Goal: Task Accomplishment & Management: Complete application form

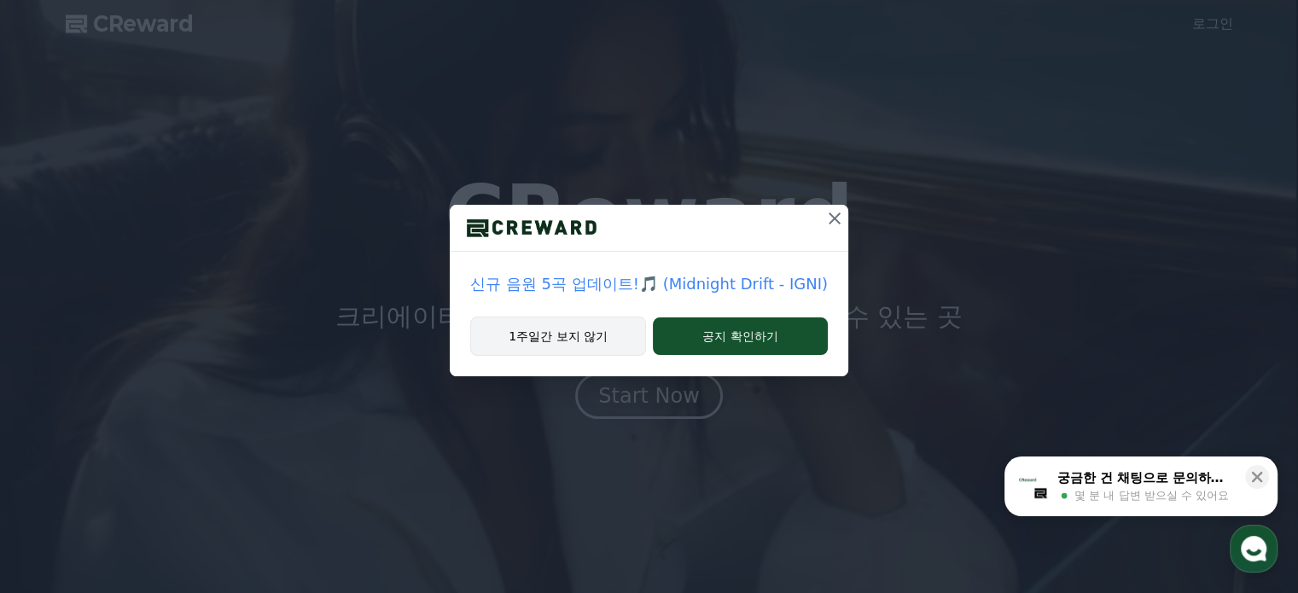
click at [536, 334] on button "1주일간 보지 않기" at bounding box center [558, 336] width 176 height 39
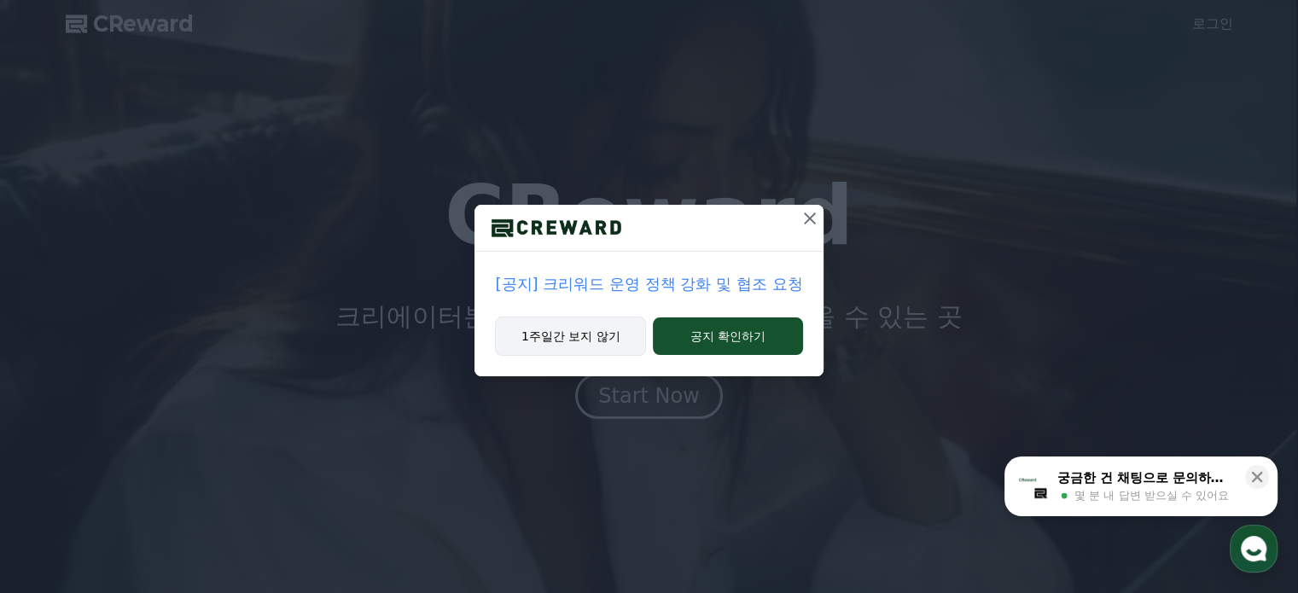
click at [536, 334] on button "1주일간 보지 않기" at bounding box center [570, 336] width 151 height 39
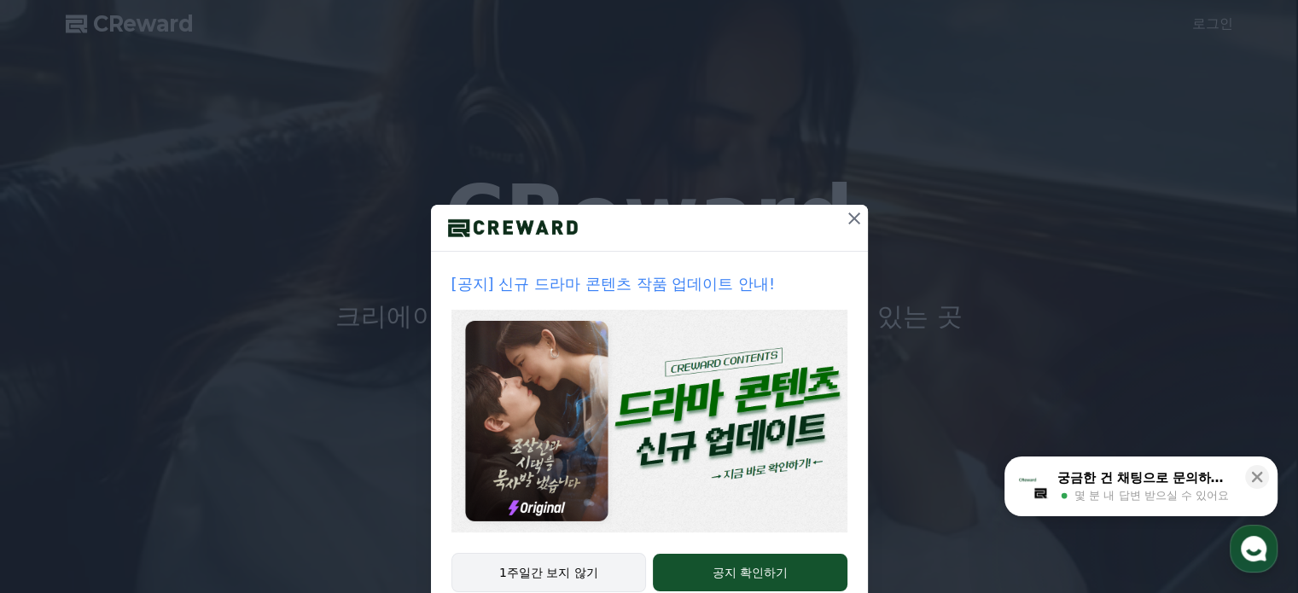
scroll to position [46, 0]
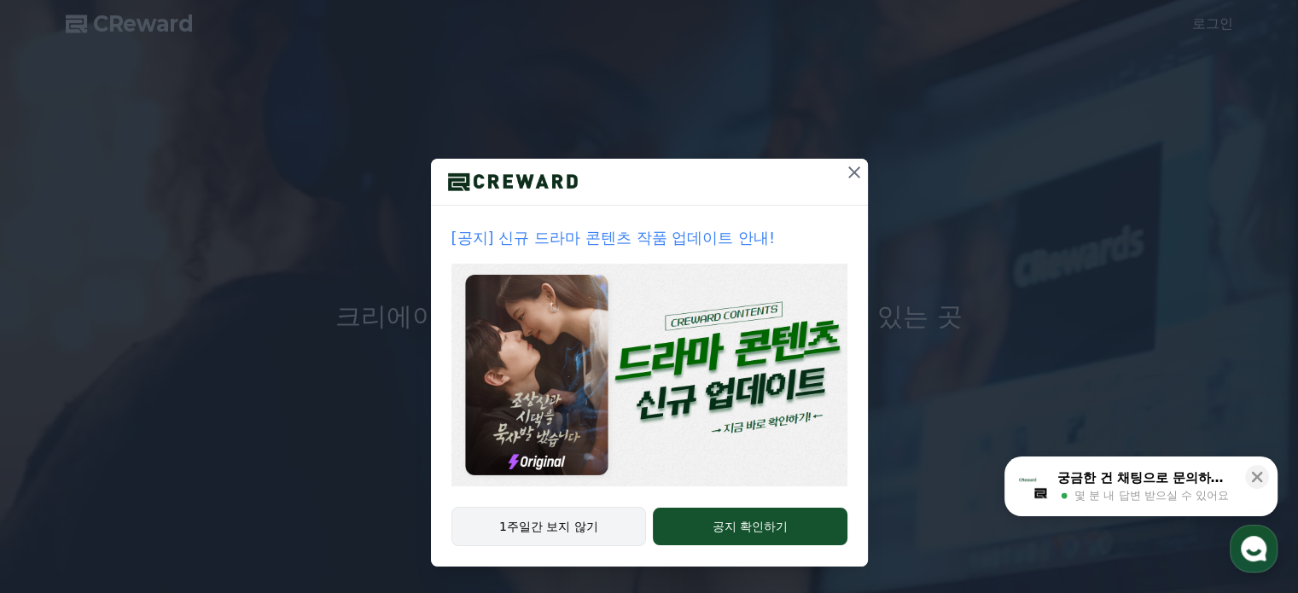
click at [551, 526] on button "1주일간 보지 않기" at bounding box center [549, 526] width 195 height 39
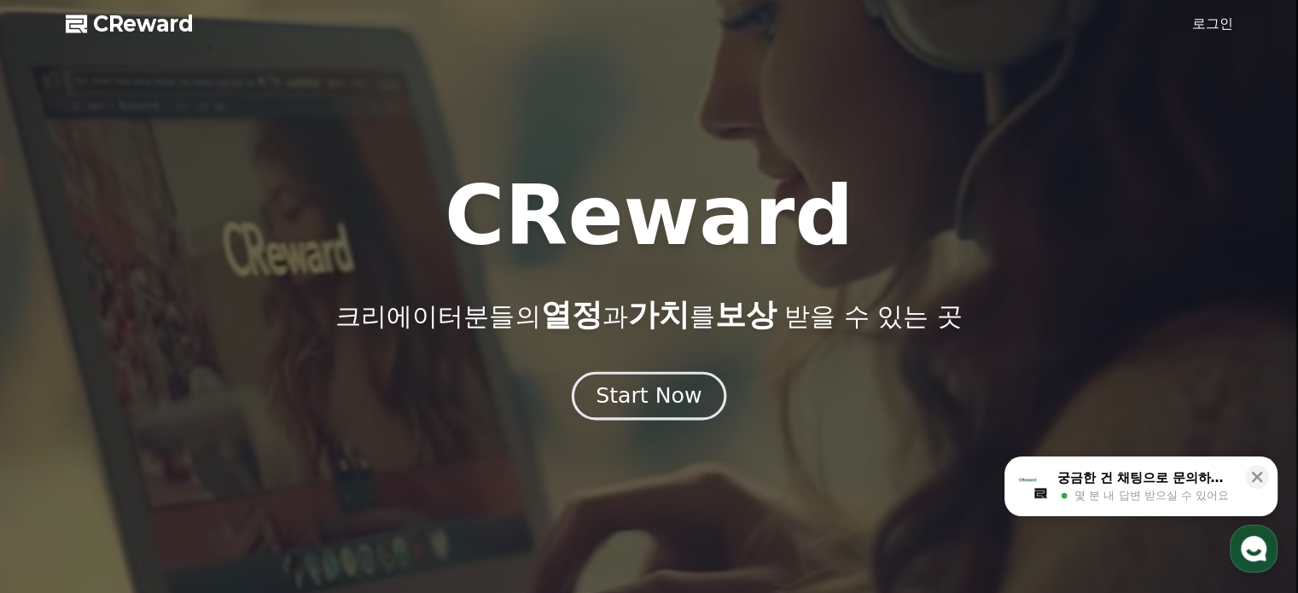
click at [645, 394] on div "Start Now" at bounding box center [649, 396] width 106 height 29
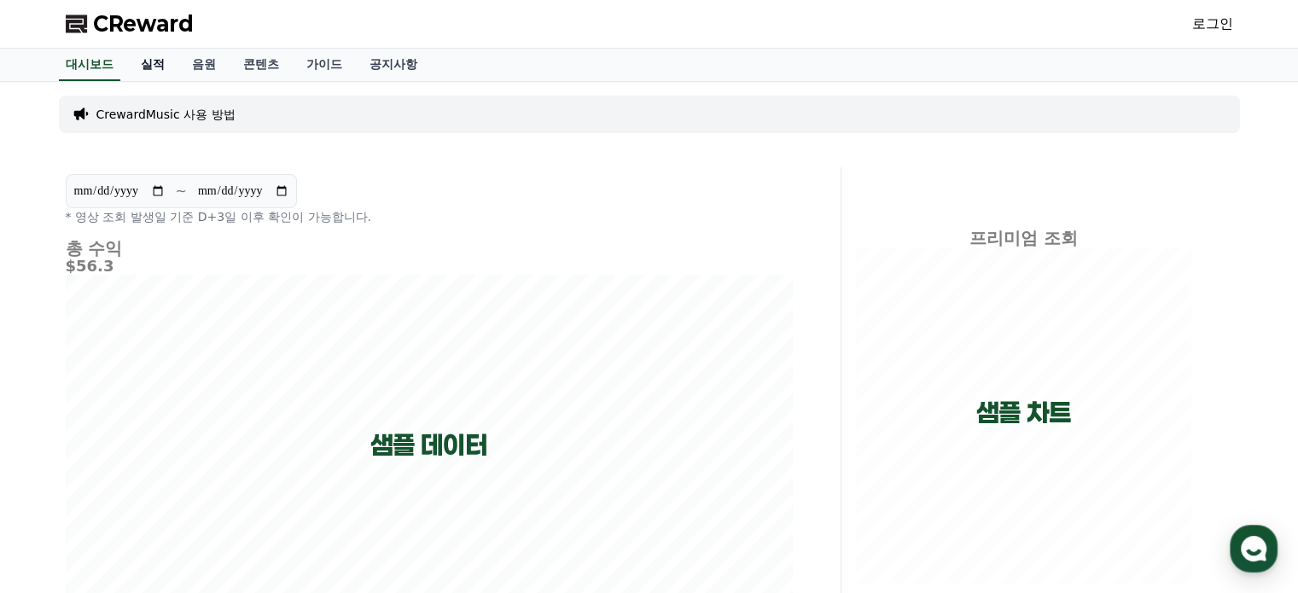
click at [137, 60] on link "실적" at bounding box center [152, 65] width 51 height 32
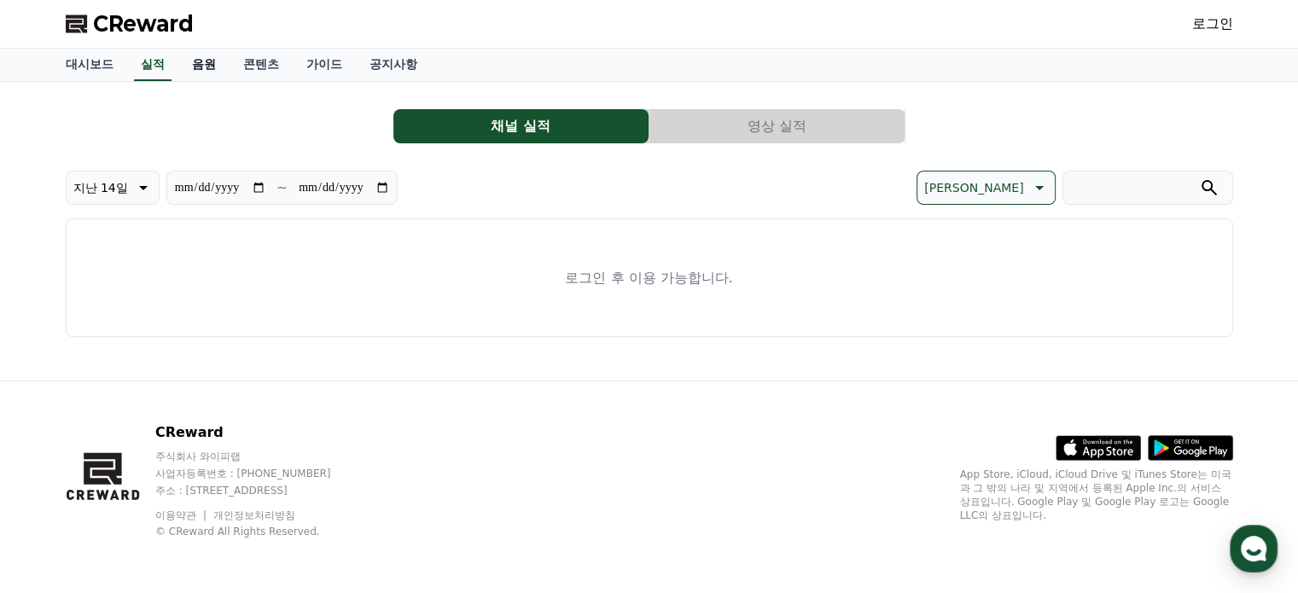
click at [199, 64] on link "음원" at bounding box center [203, 65] width 51 height 32
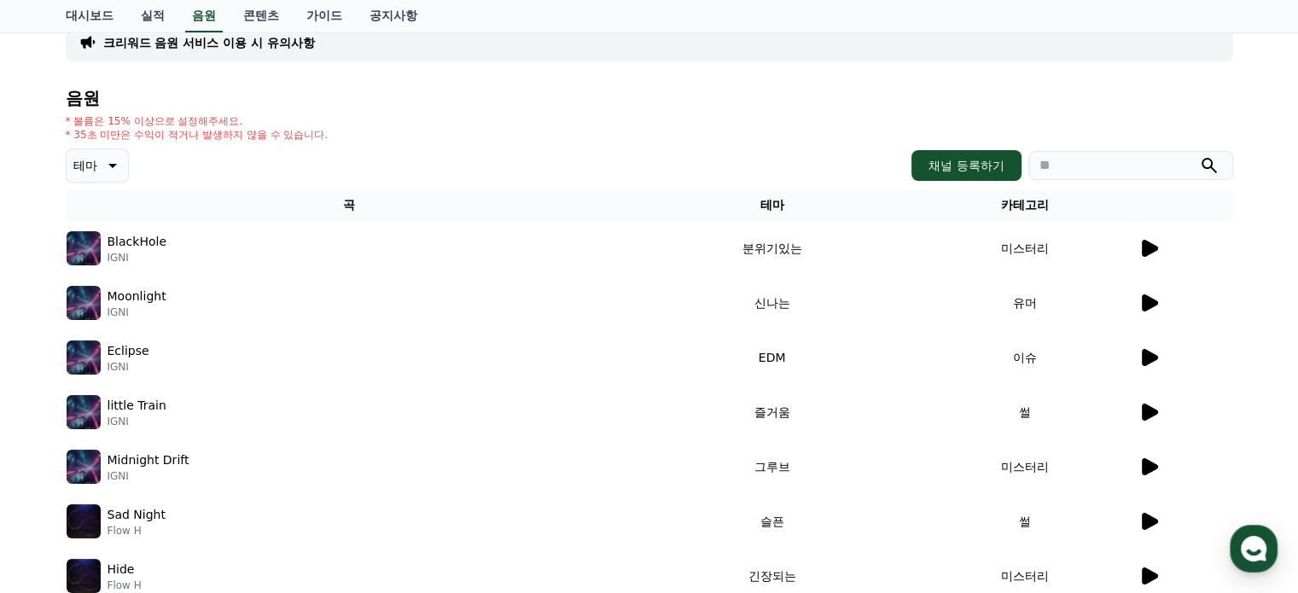
scroll to position [85, 0]
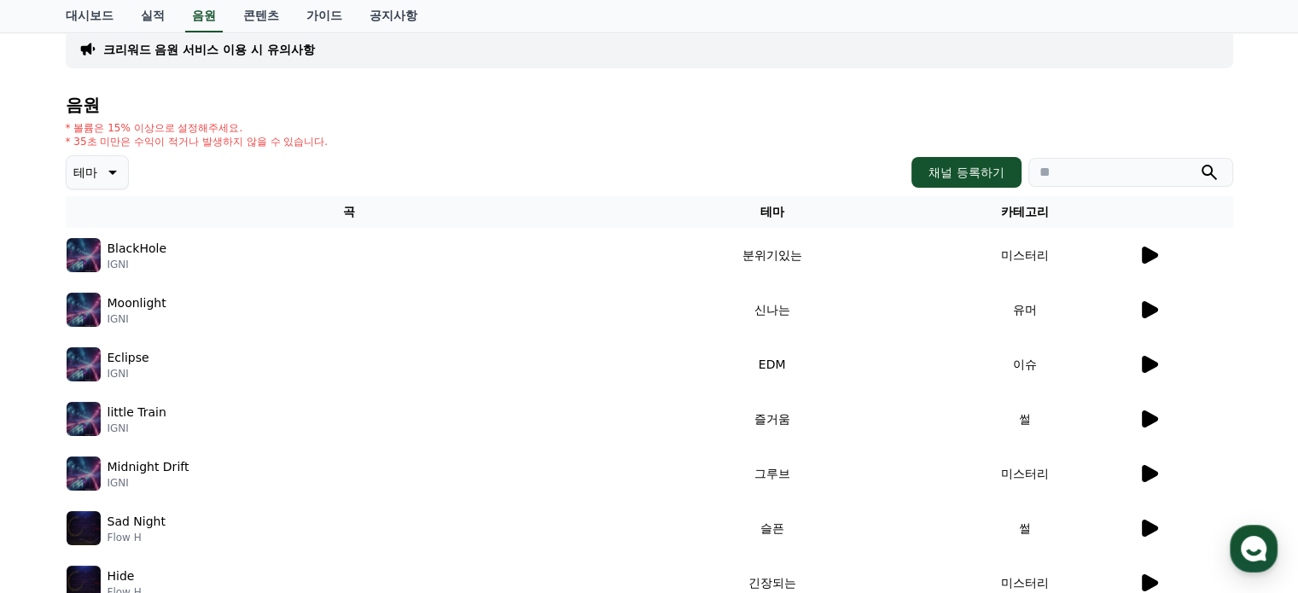
click at [1155, 255] on icon at bounding box center [1150, 255] width 16 height 17
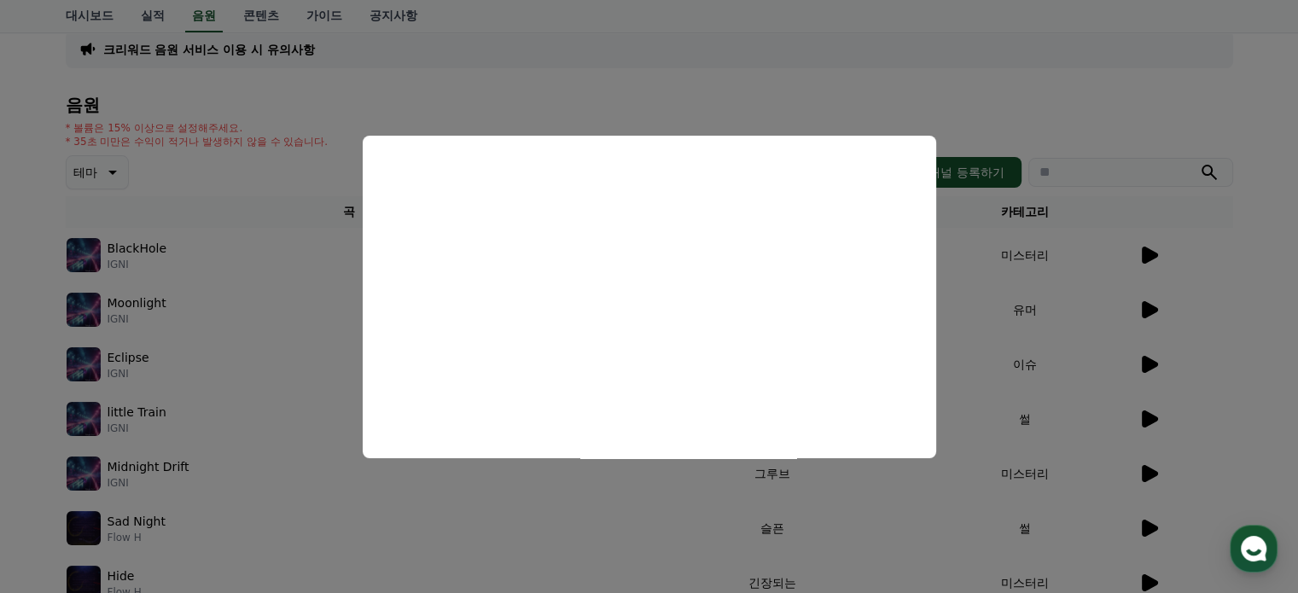
click at [1021, 106] on button "close modal" at bounding box center [649, 296] width 1298 height 593
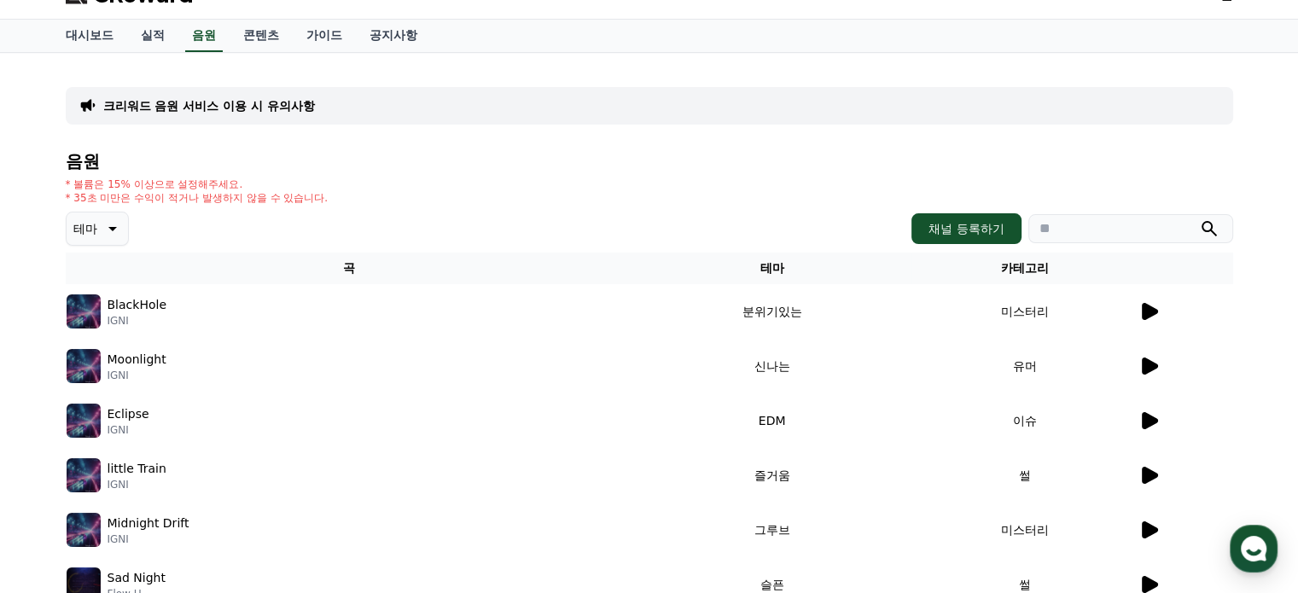
scroll to position [0, 0]
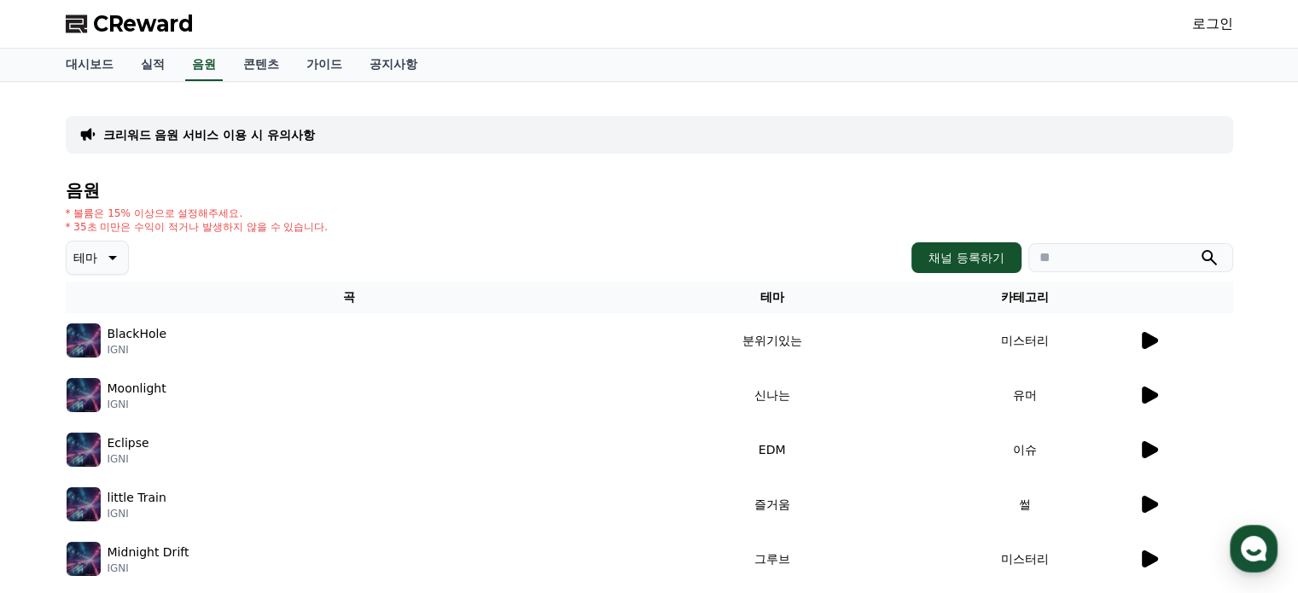
click at [239, 136] on p "크리워드 음원 서비스 이용 시 유의사항" at bounding box center [209, 134] width 212 height 17
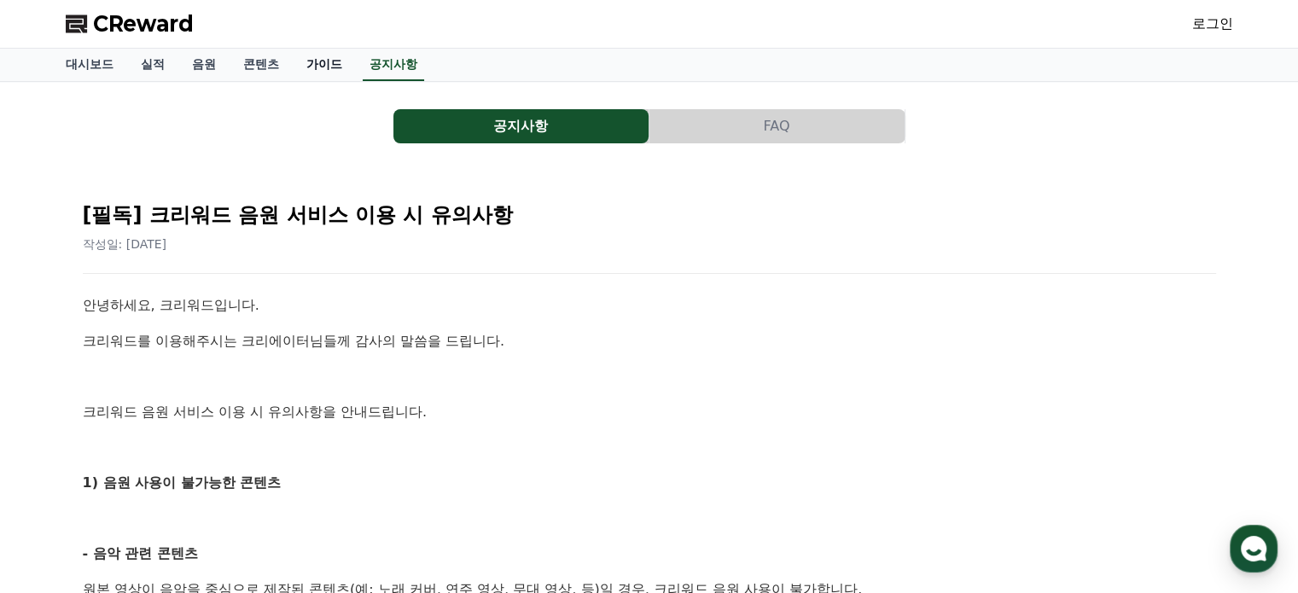
click at [327, 68] on link "가이드" at bounding box center [324, 65] width 63 height 32
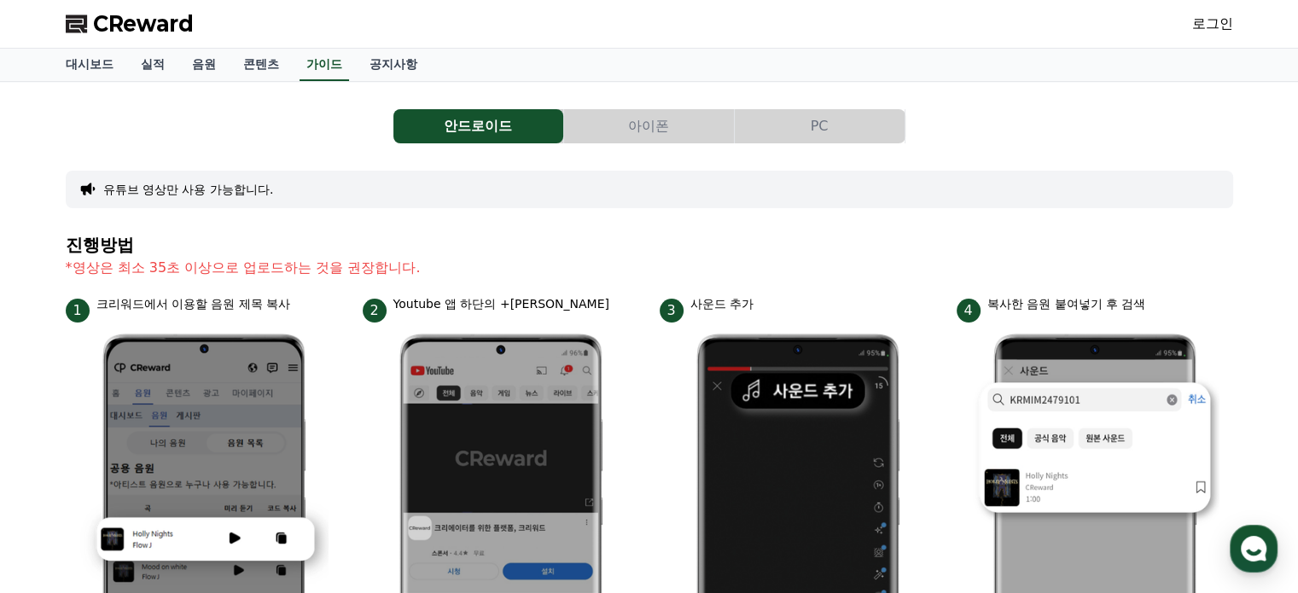
click at [149, 26] on span "CReward" at bounding box center [143, 23] width 101 height 27
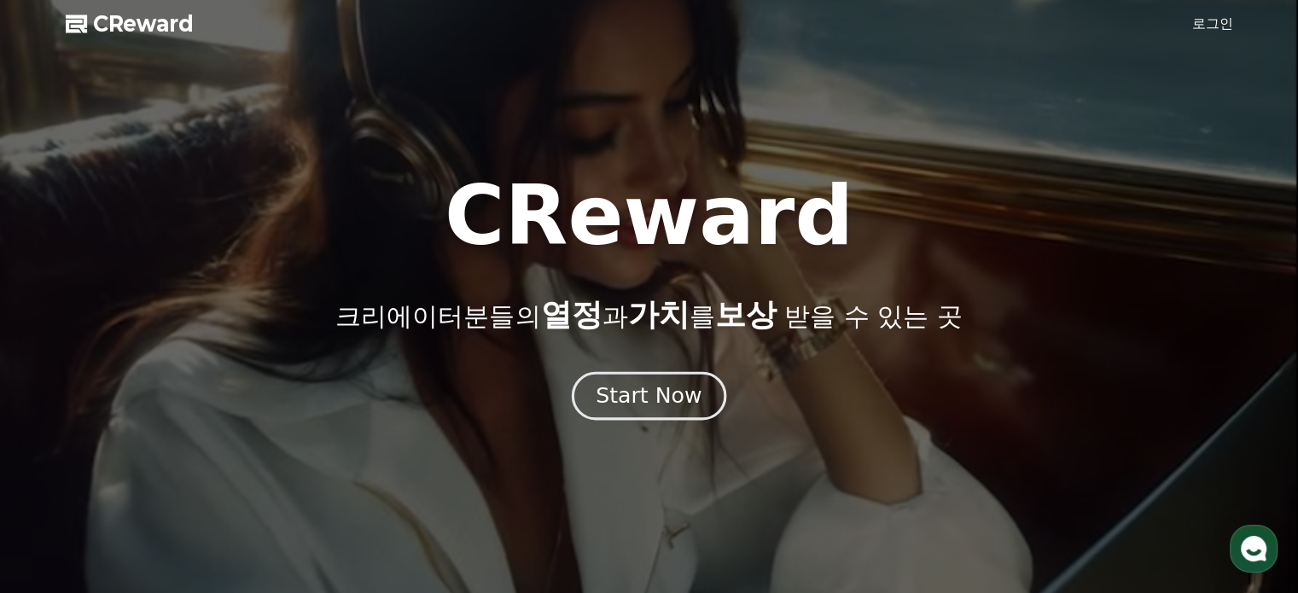
click at [671, 389] on div "Start Now" at bounding box center [649, 396] width 106 height 29
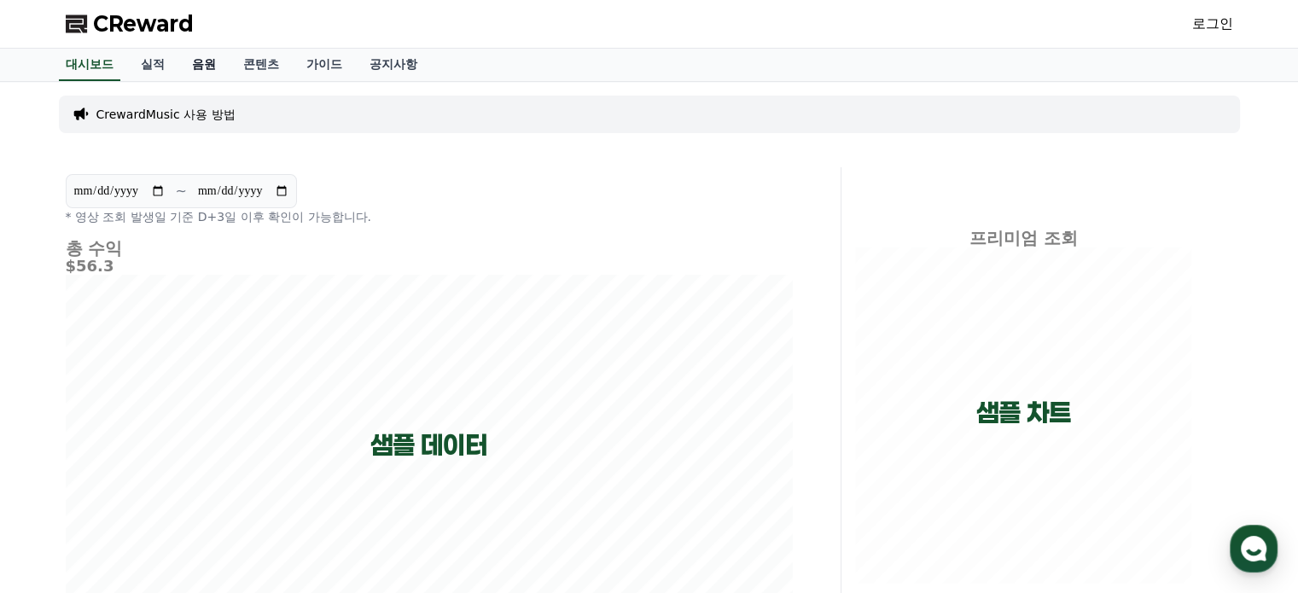
click at [201, 67] on link "음원" at bounding box center [203, 65] width 51 height 32
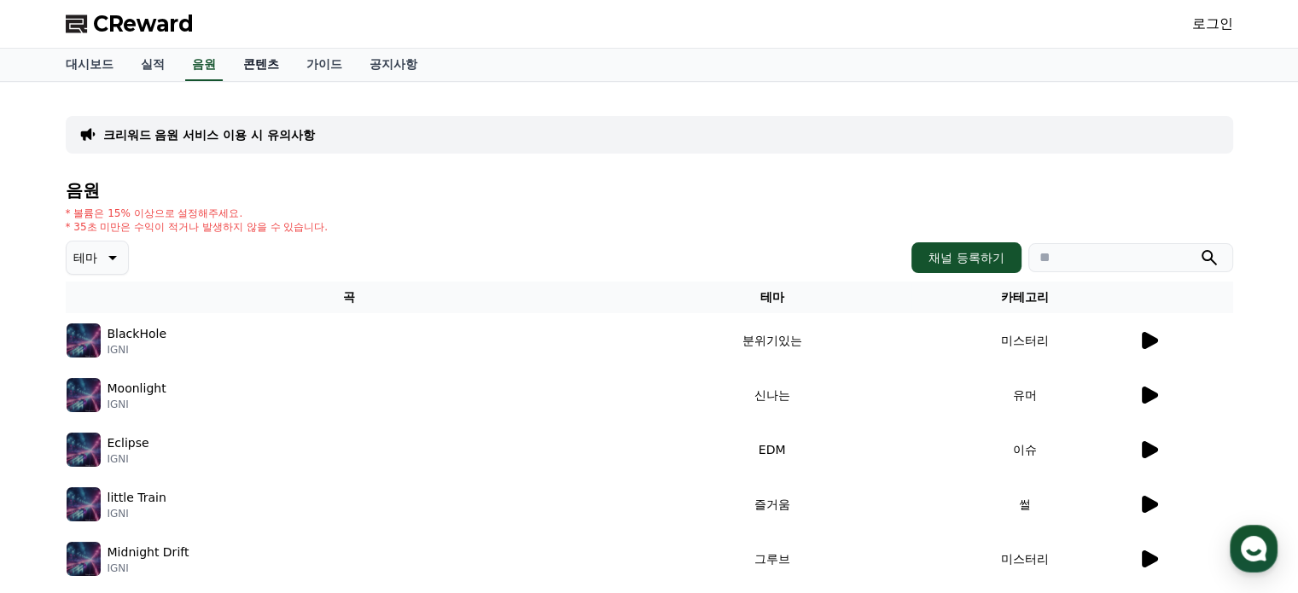
click at [261, 67] on link "콘텐츠" at bounding box center [261, 65] width 63 height 32
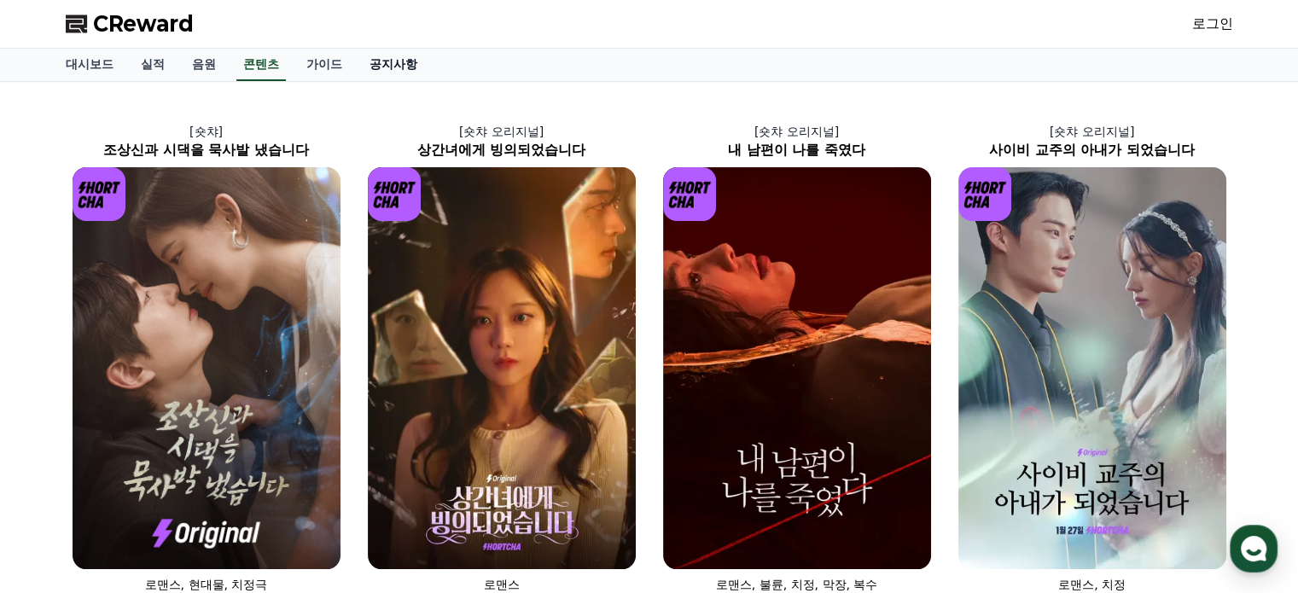
click at [395, 62] on link "공지사항" at bounding box center [393, 65] width 75 height 32
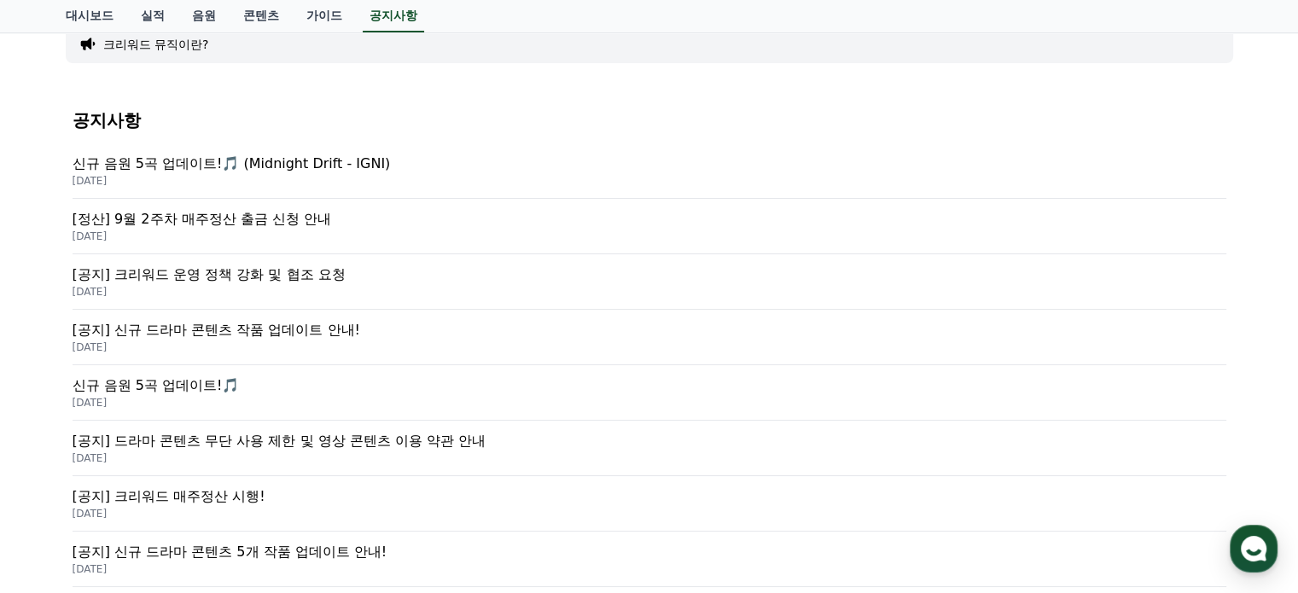
scroll to position [171, 0]
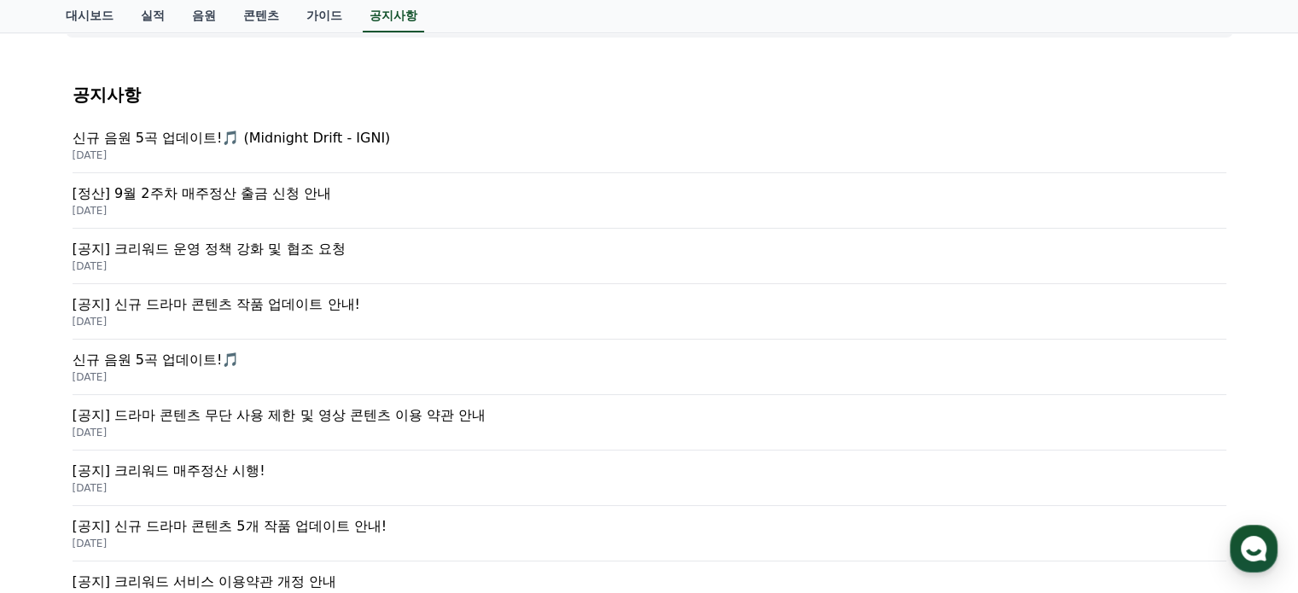
click at [294, 199] on p "[정산] 9월 2주차 매주정산 출금 신청 안내" at bounding box center [650, 194] width 1154 height 20
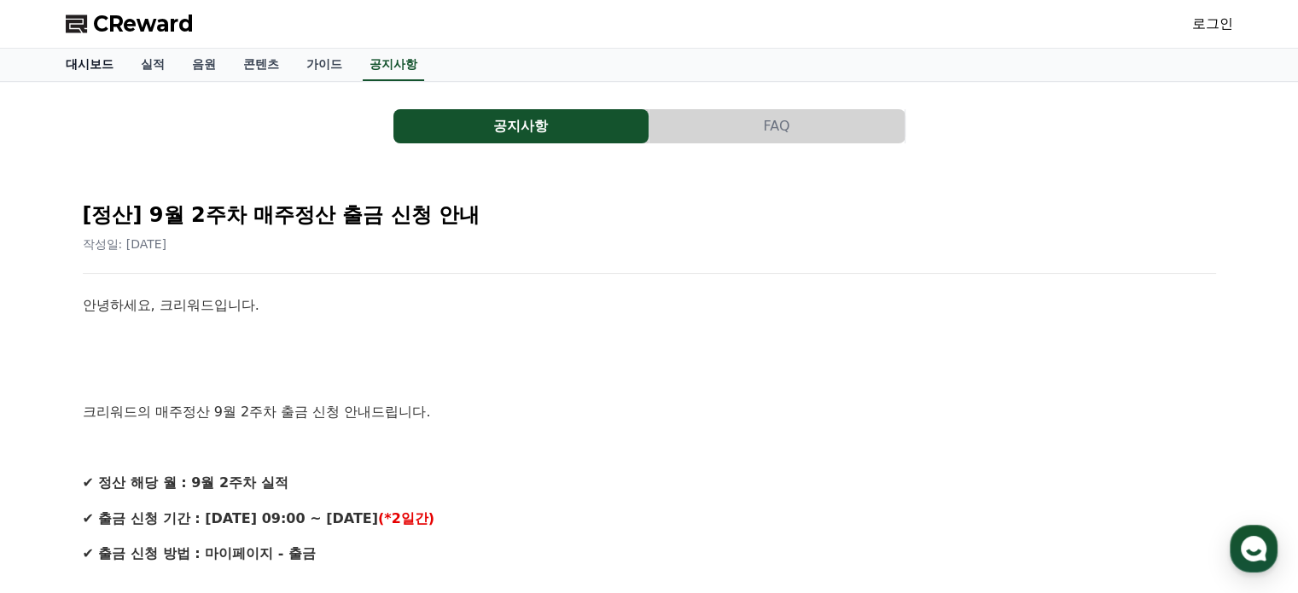
click at [82, 65] on link "대시보드" at bounding box center [89, 65] width 75 height 32
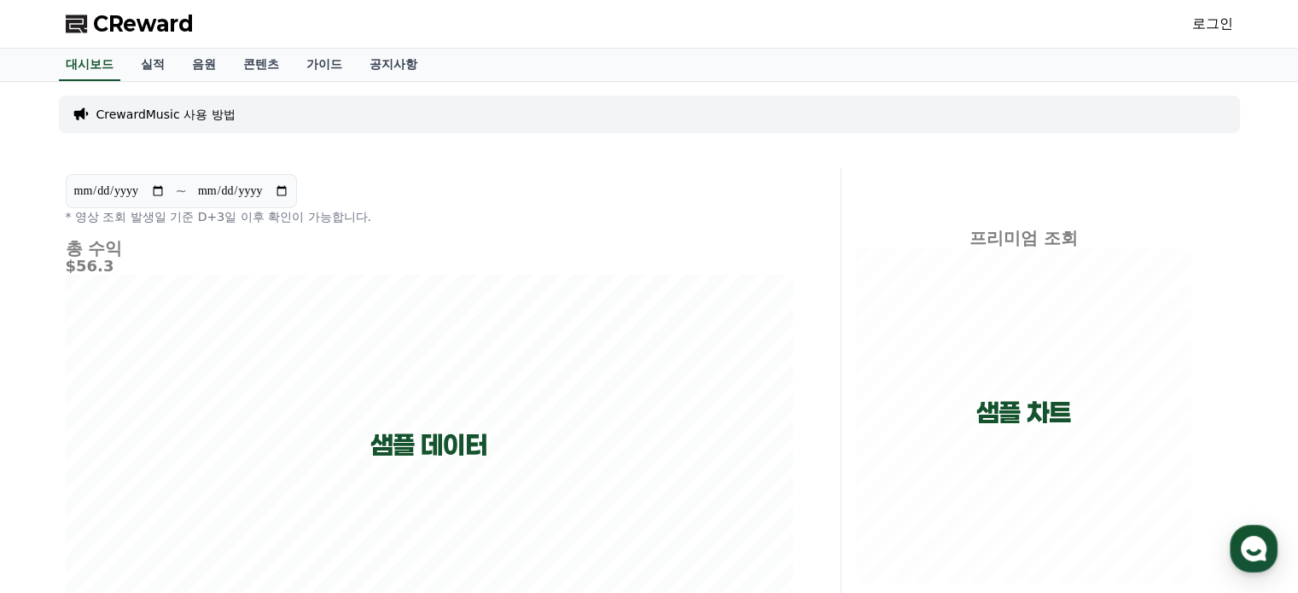
click at [1204, 26] on link "로그인" at bounding box center [1213, 24] width 41 height 20
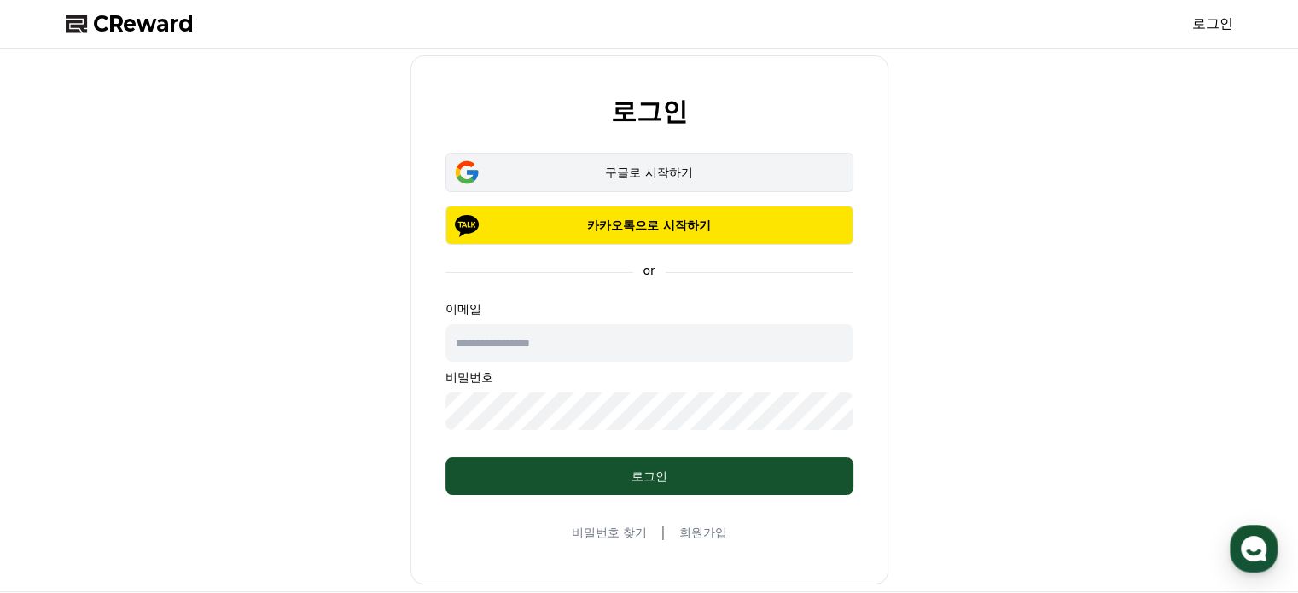
click at [704, 172] on div "구글로 시작하기" at bounding box center [649, 172] width 359 height 17
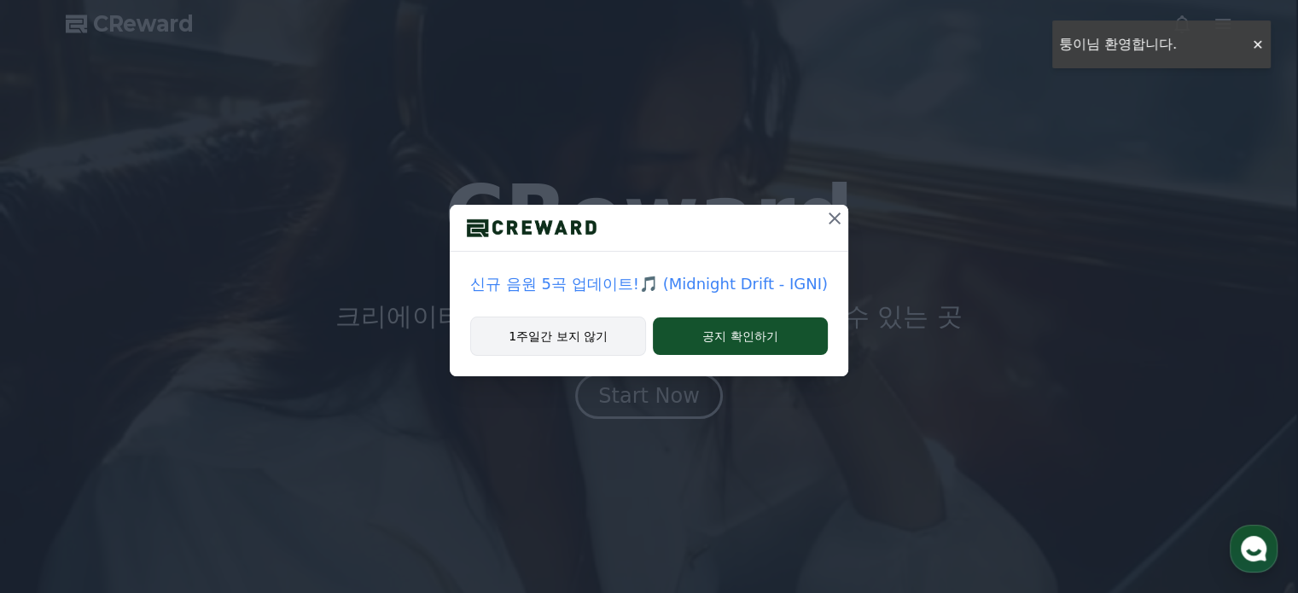
click at [574, 341] on button "1주일간 보지 않기" at bounding box center [558, 336] width 176 height 39
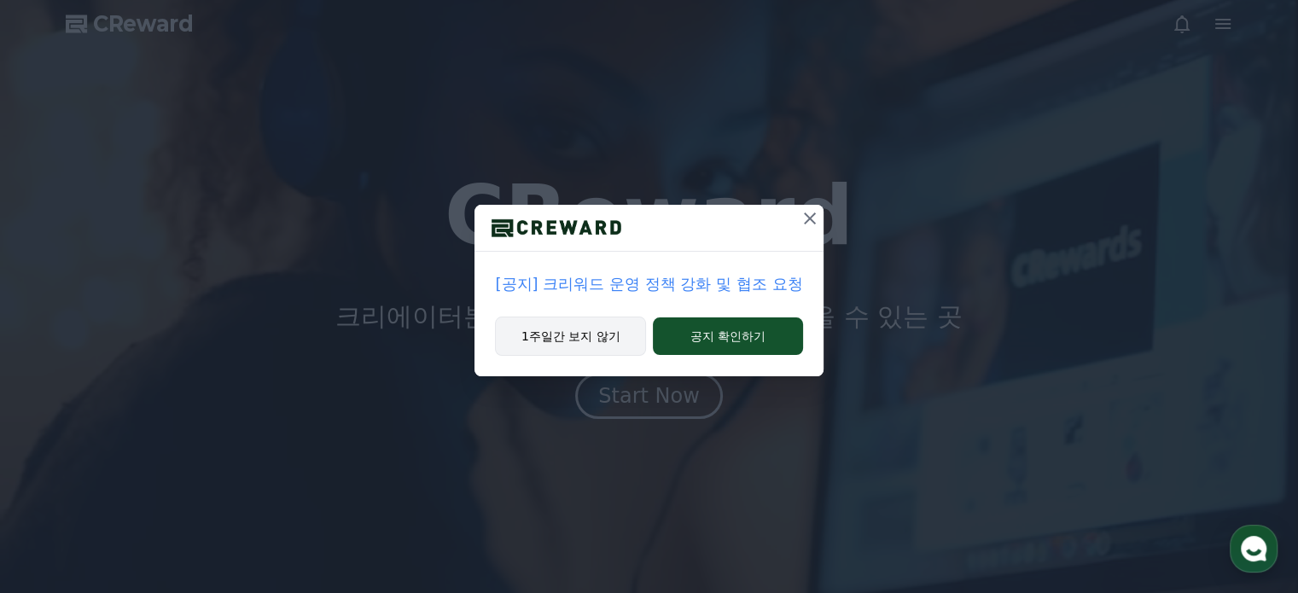
click at [574, 341] on button "1주일간 보지 않기" at bounding box center [570, 336] width 151 height 39
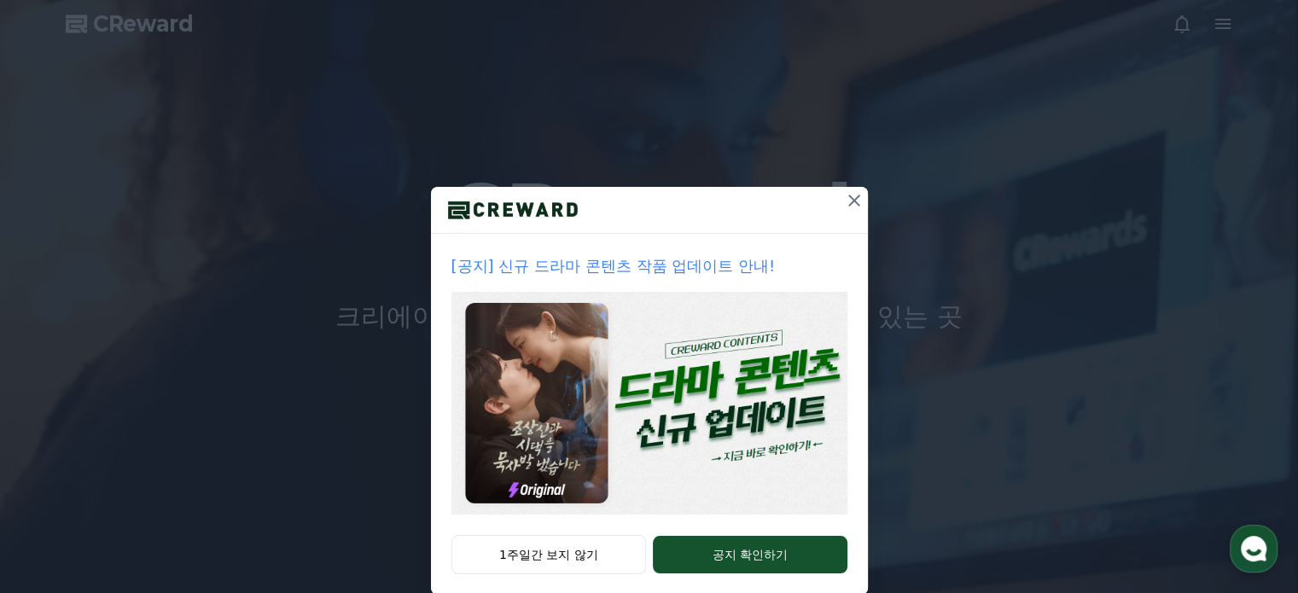
scroll to position [46, 0]
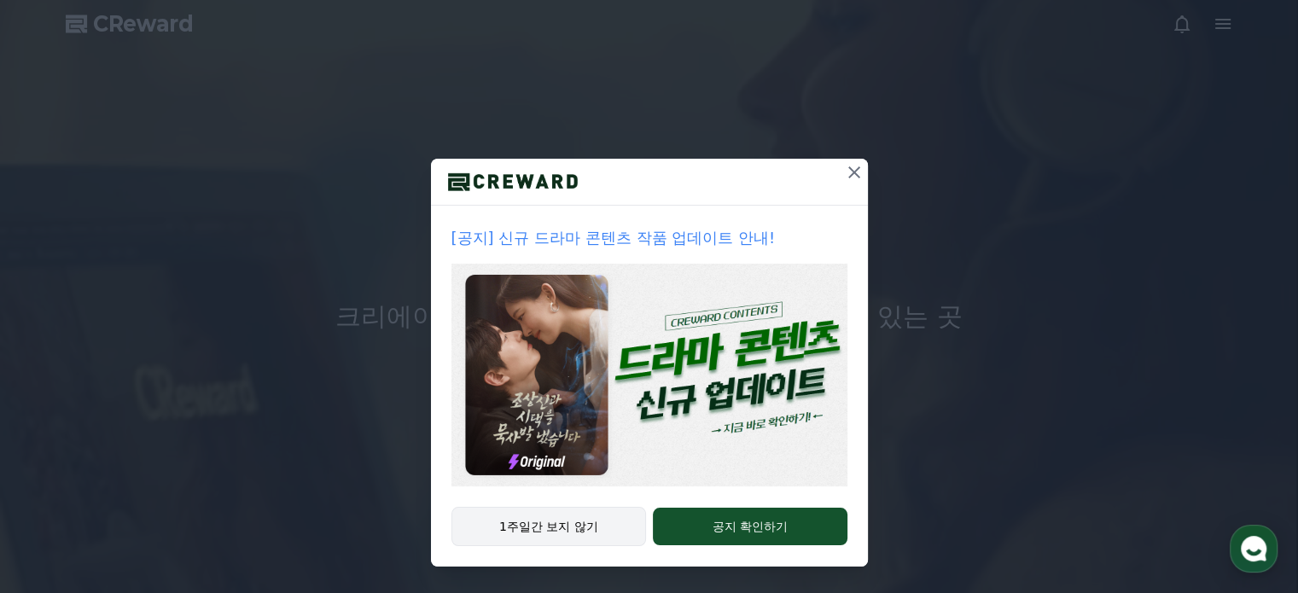
click at [569, 528] on button "1주일간 보지 않기" at bounding box center [549, 526] width 195 height 39
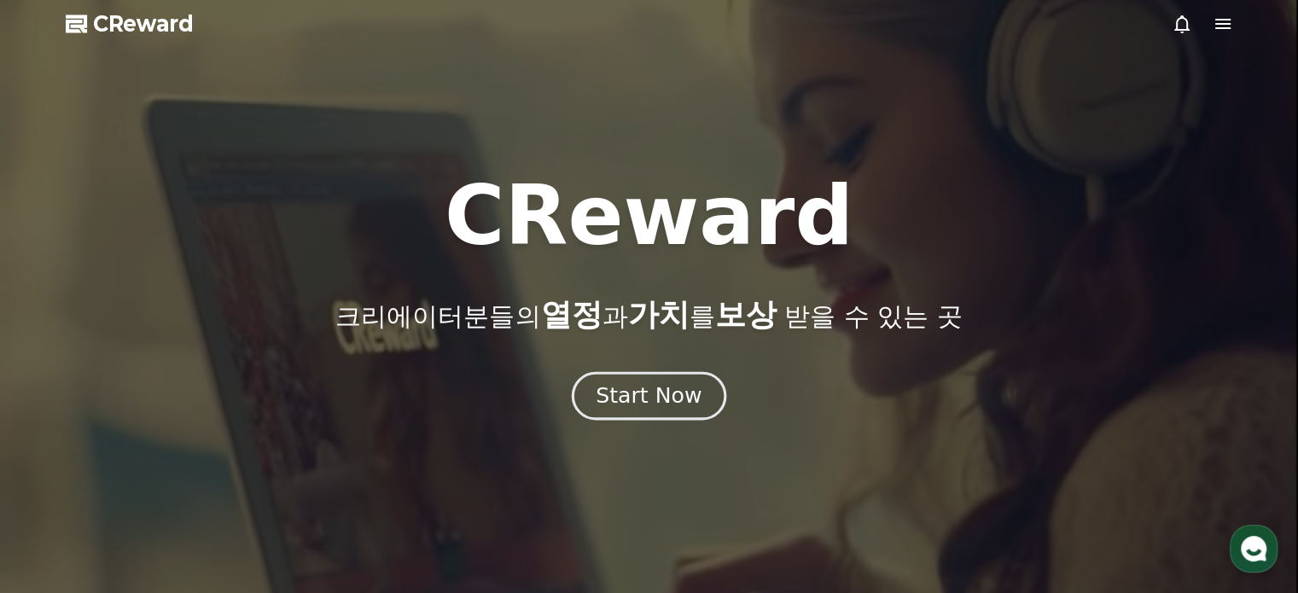
click at [666, 402] on div "Start Now" at bounding box center [649, 396] width 106 height 29
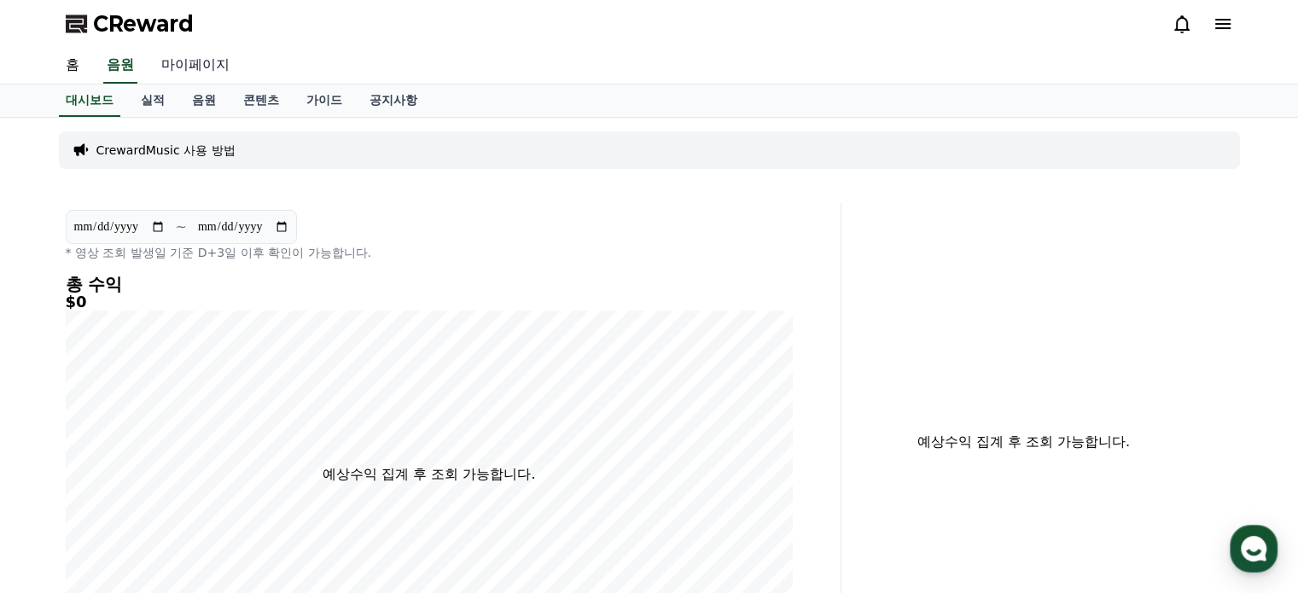
click at [201, 61] on link "마이페이지" at bounding box center [196, 66] width 96 height 36
select select "**********"
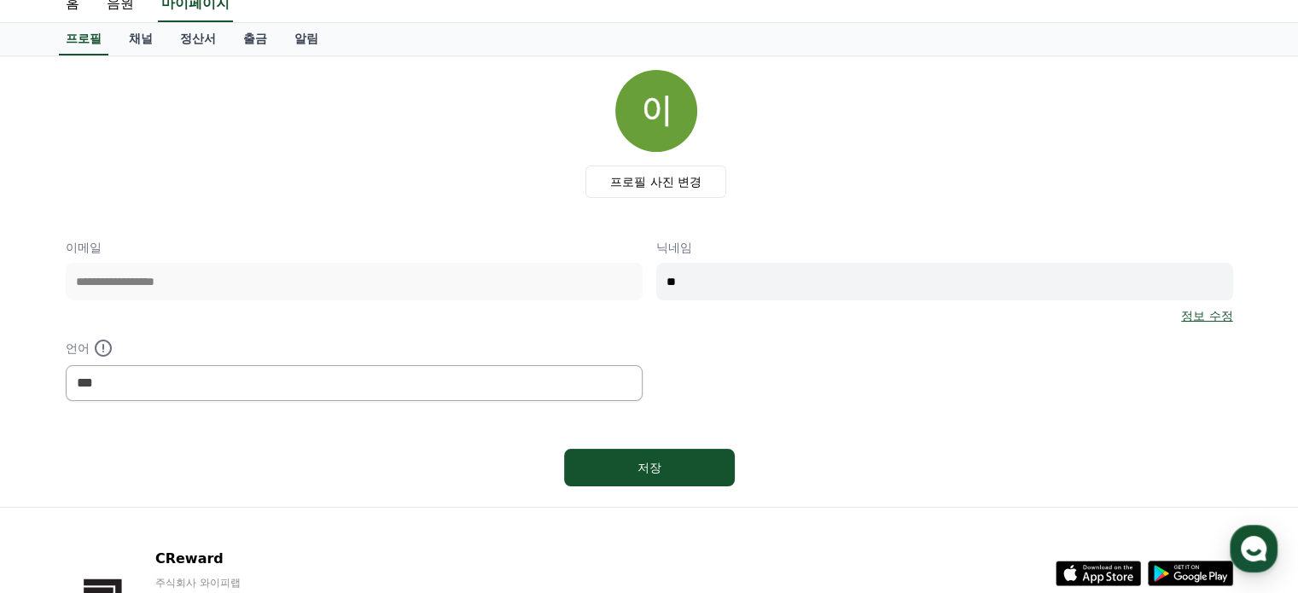
scroll to position [85, 0]
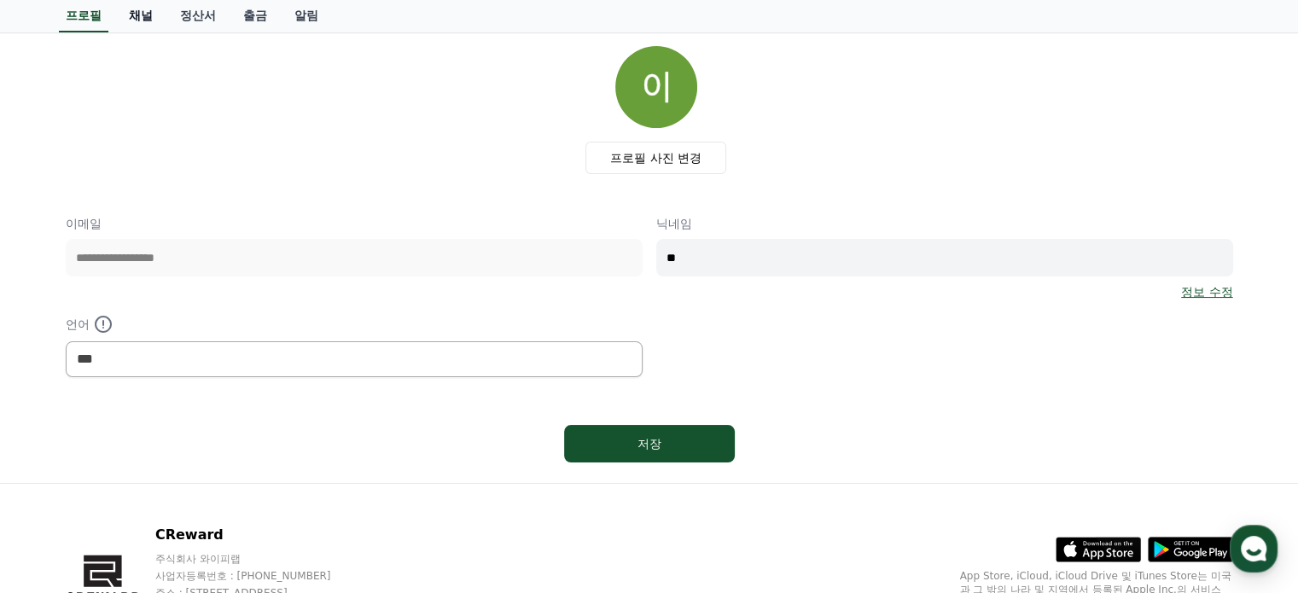
click at [143, 23] on link "채널" at bounding box center [140, 16] width 51 height 32
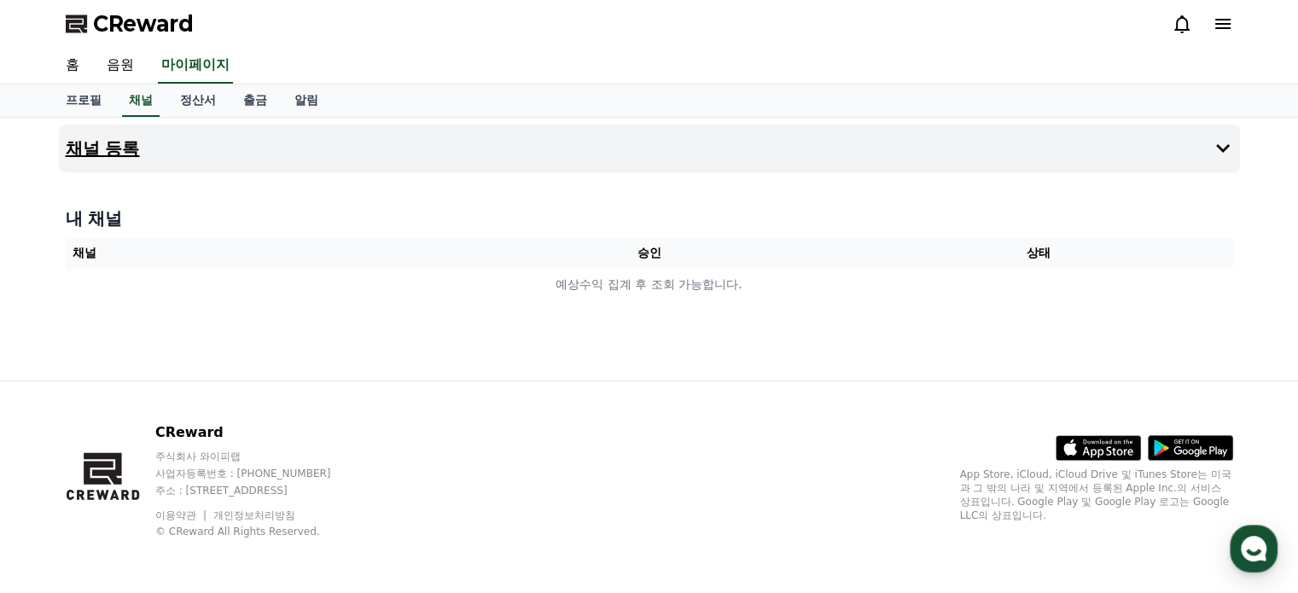
click at [132, 148] on h4 "채널 등록" at bounding box center [103, 148] width 74 height 19
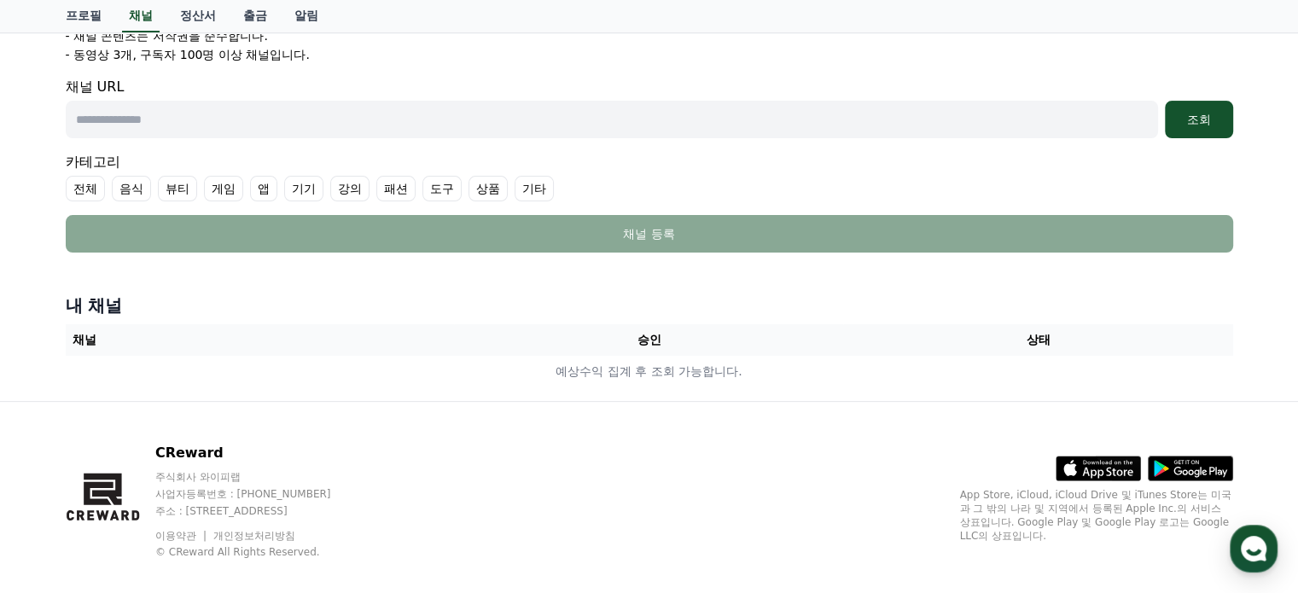
scroll to position [396, 0]
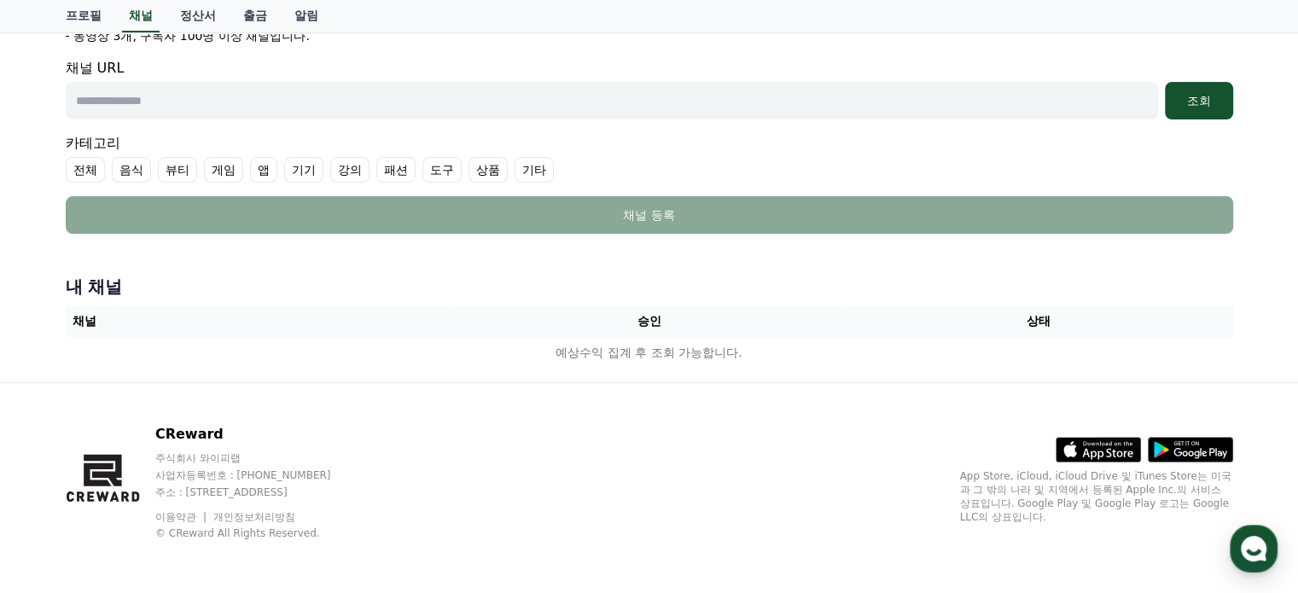
click at [237, 106] on input "text" at bounding box center [612, 101] width 1093 height 38
paste input "**********"
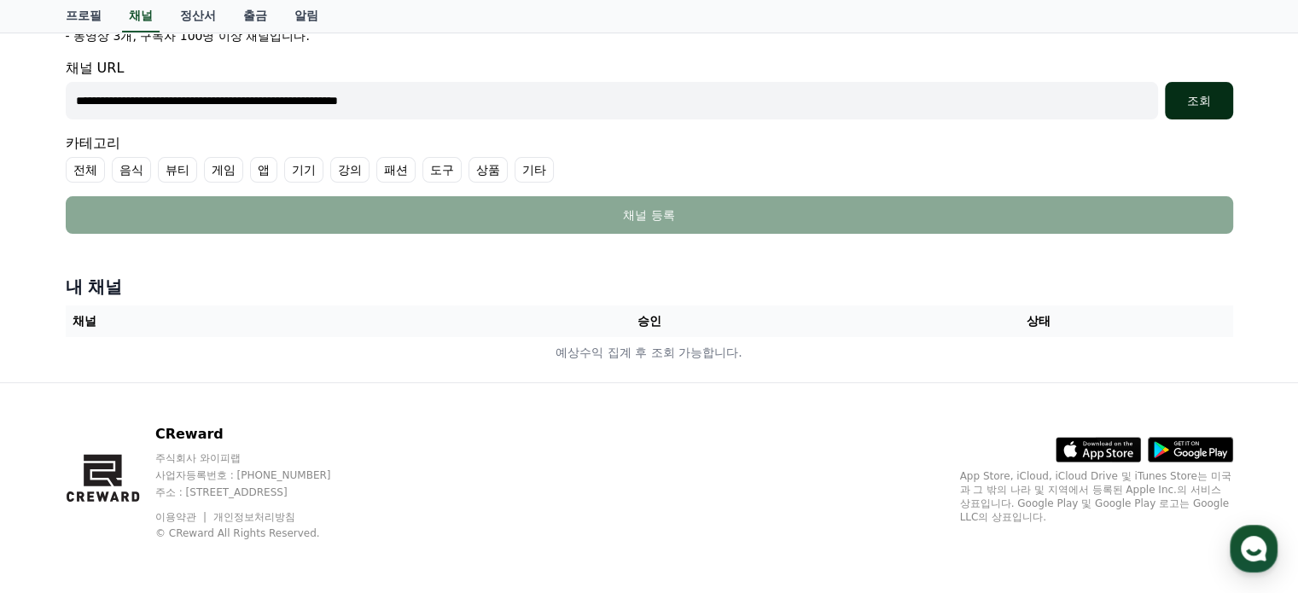
type input "**********"
click at [1203, 105] on div "조회" at bounding box center [1199, 100] width 55 height 17
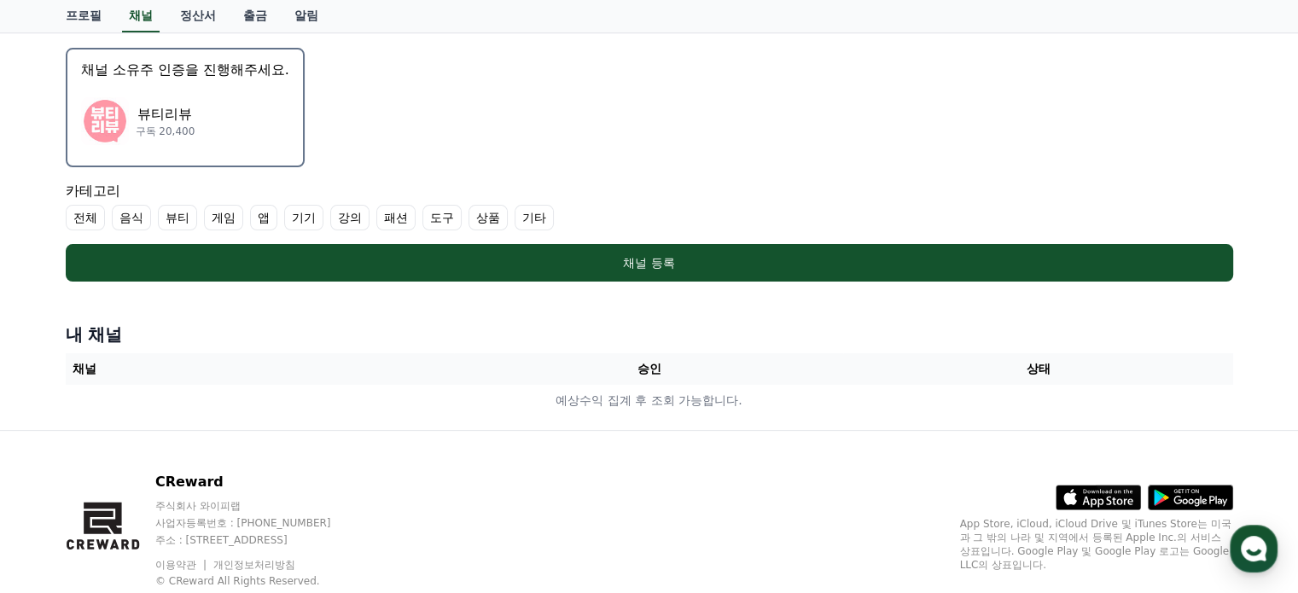
scroll to position [528, 0]
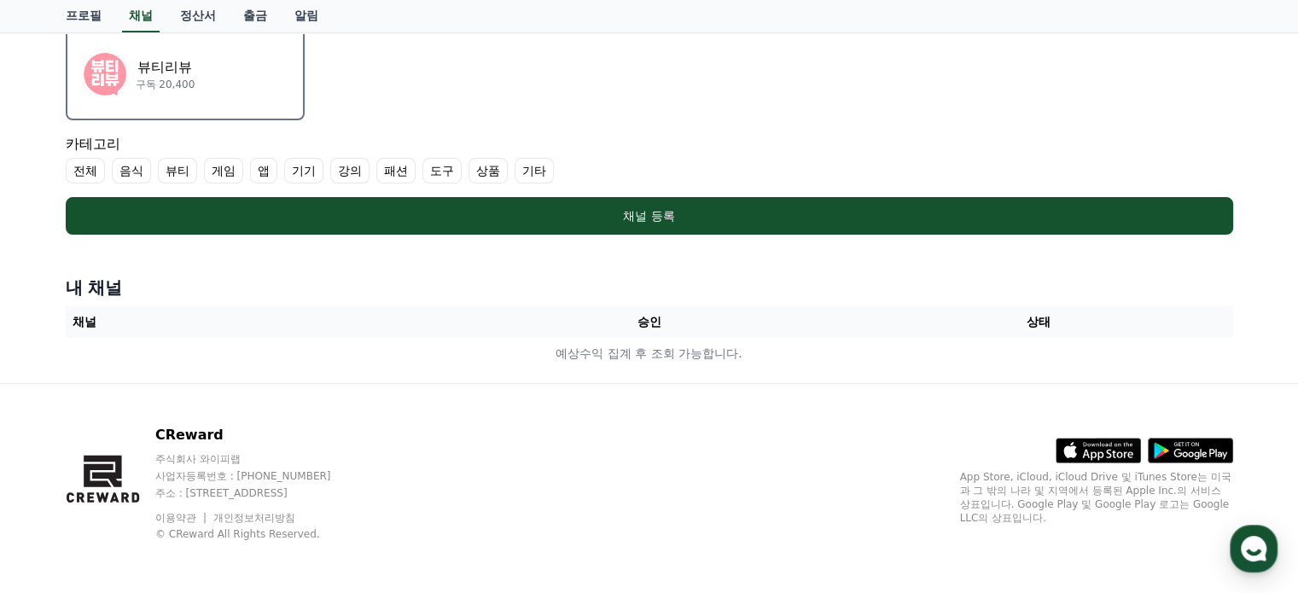
click at [114, 71] on img "button" at bounding box center [105, 74] width 48 height 48
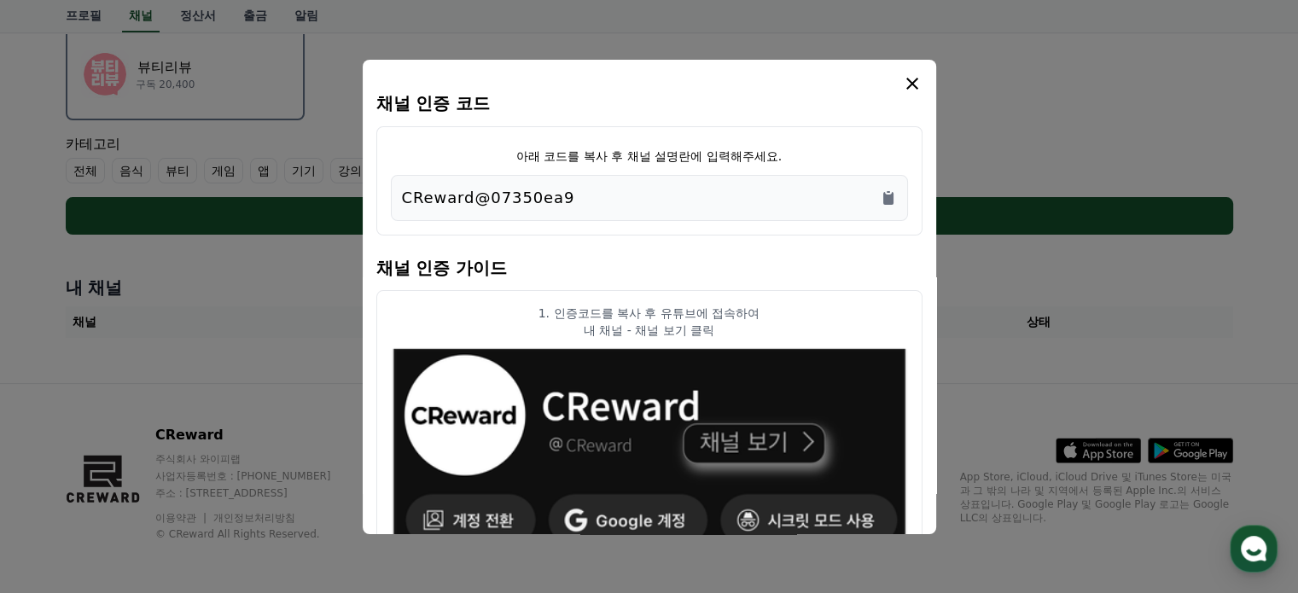
drag, startPoint x: 571, startPoint y: 201, endPoint x: 389, endPoint y: 197, distance: 181.9
click at [389, 197] on div "아래 코드를 복사 후 채널 설명란에 입력해주세요. CReward@07350ea9" at bounding box center [649, 180] width 546 height 109
copy p "CReward@07350ea9"
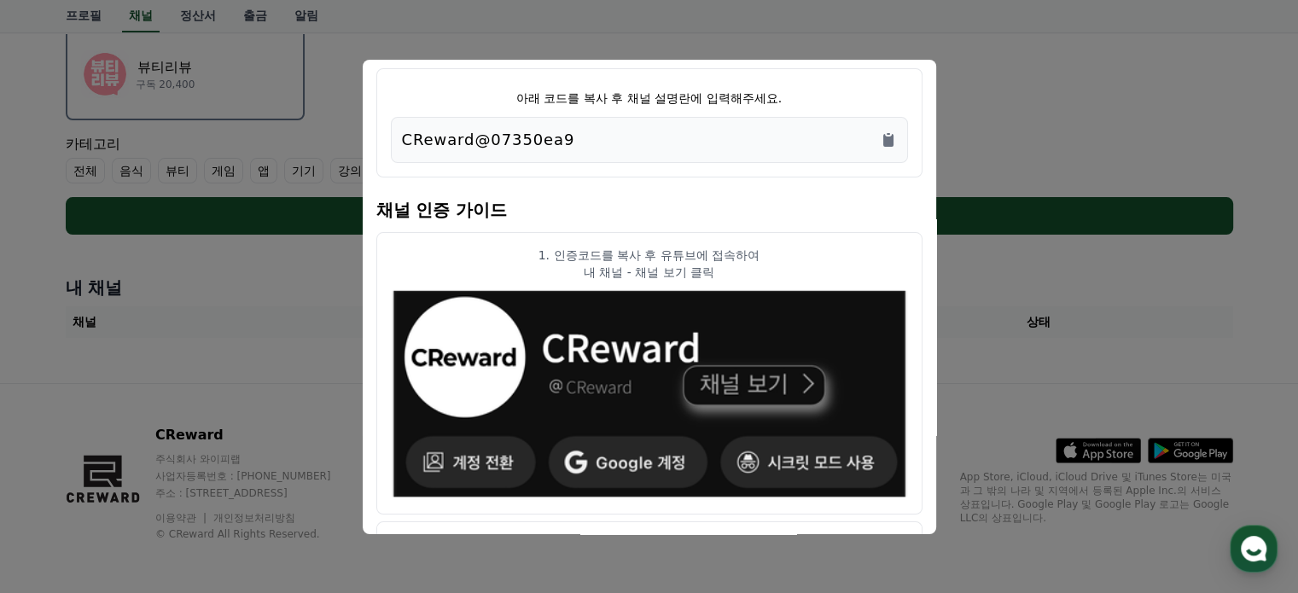
scroll to position [0, 0]
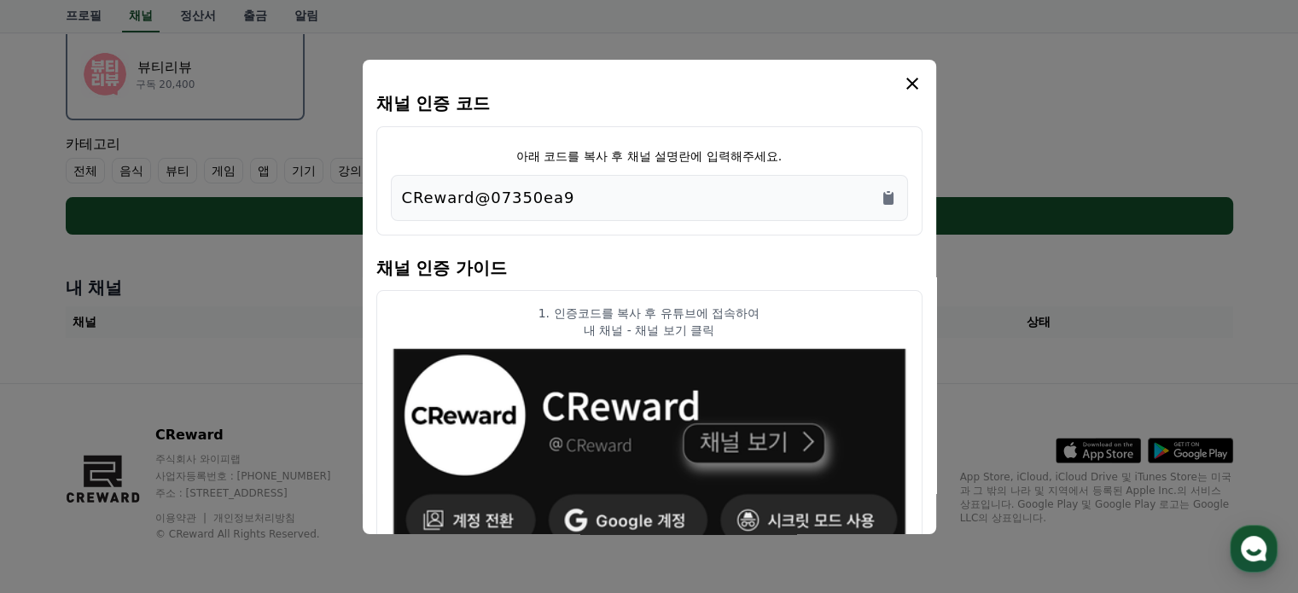
click at [912, 86] on icon "modal" at bounding box center [912, 83] width 20 height 20
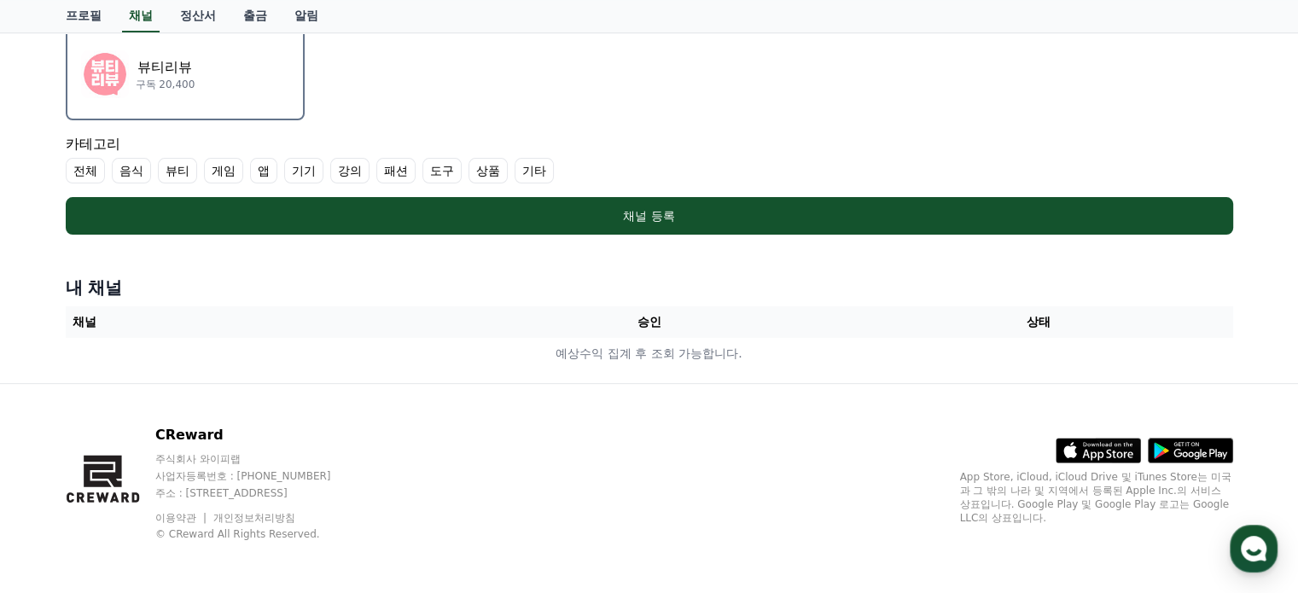
click at [484, 161] on label "상품" at bounding box center [488, 171] width 39 height 26
click at [391, 164] on label "패션" at bounding box center [395, 171] width 39 height 26
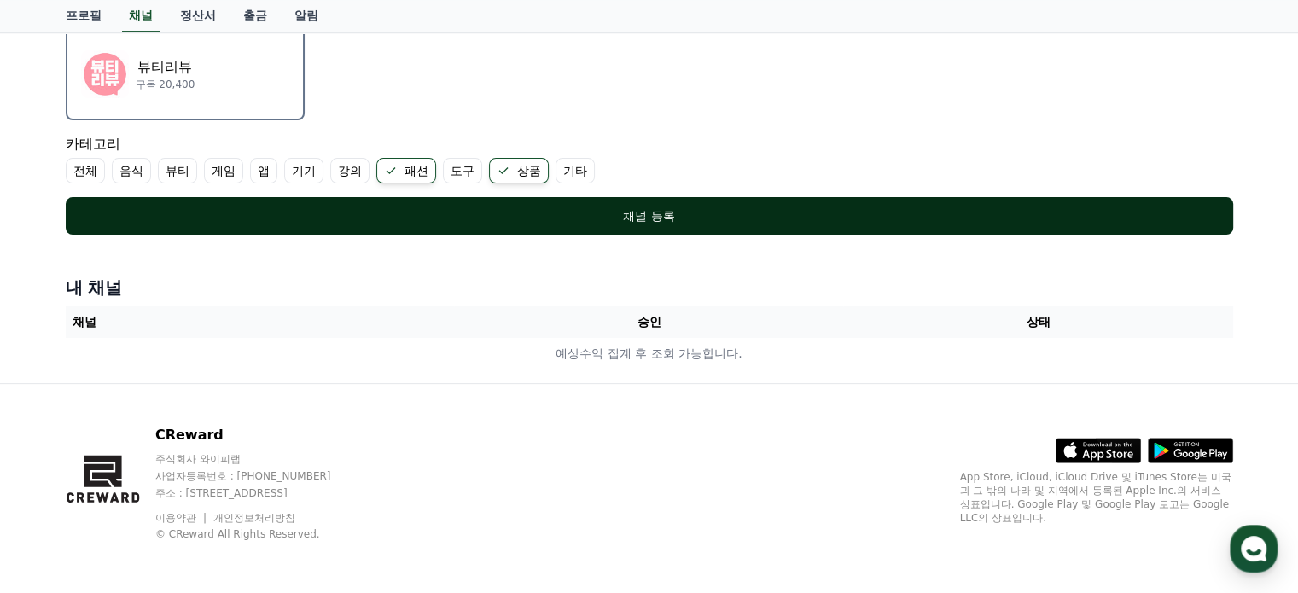
click at [661, 218] on div "채널 등록" at bounding box center [650, 215] width 1100 height 17
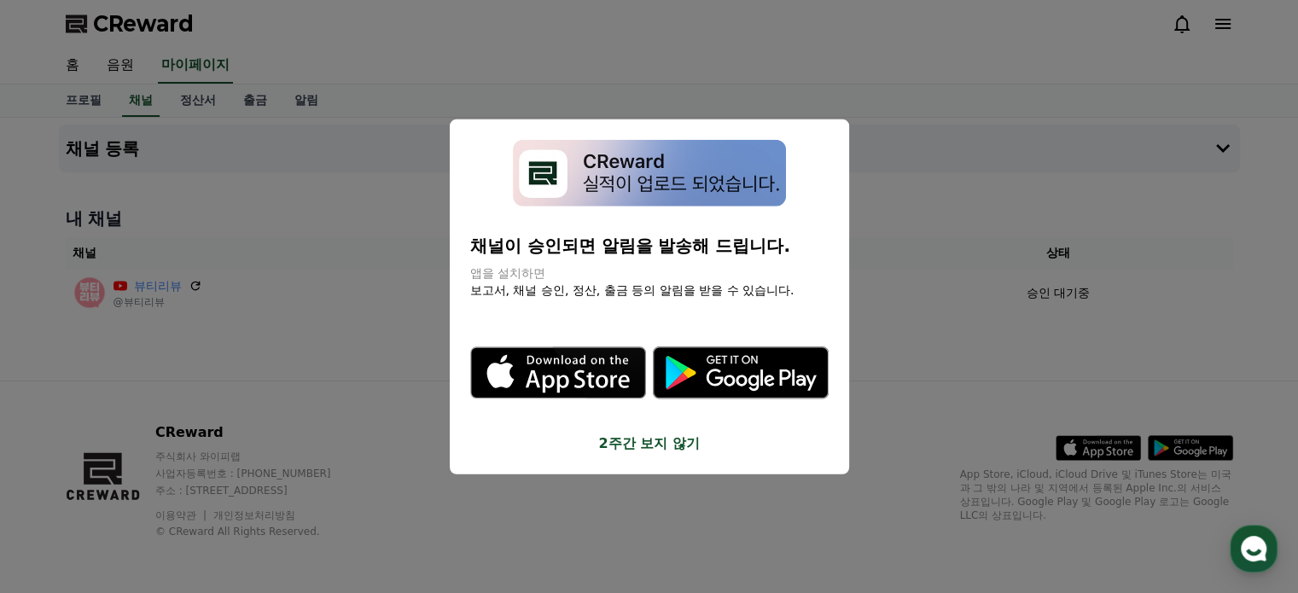
click at [641, 446] on button "2주간 보지 않기" at bounding box center [649, 444] width 359 height 20
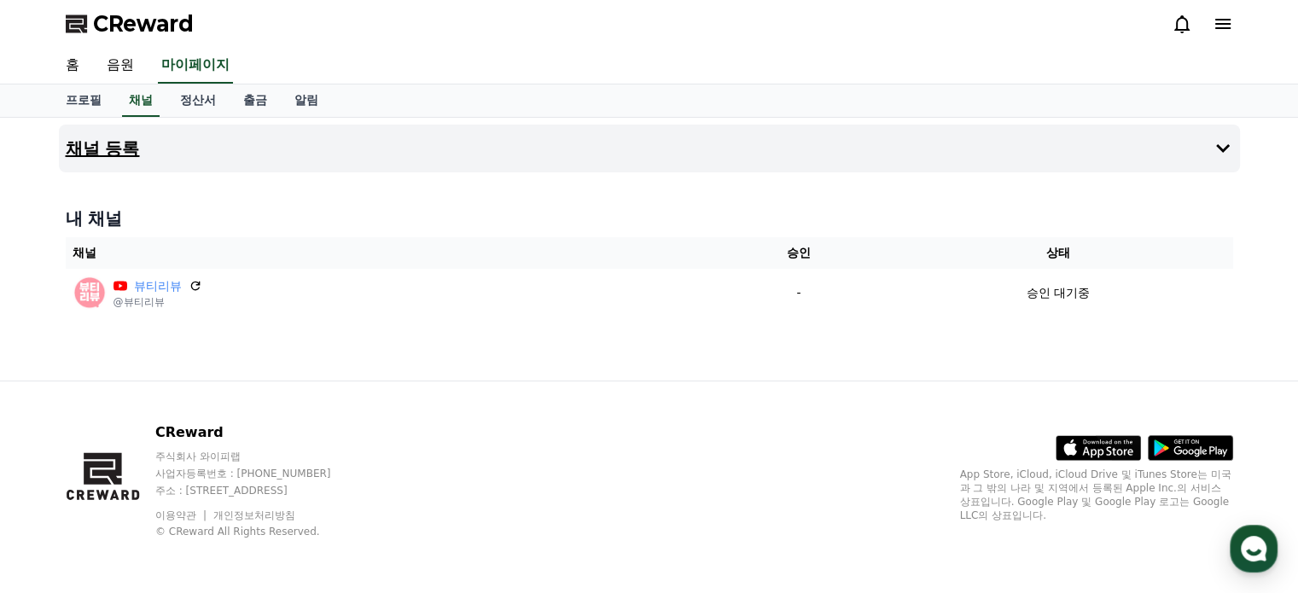
click at [213, 149] on button "채널 등록" at bounding box center [649, 149] width 1181 height 48
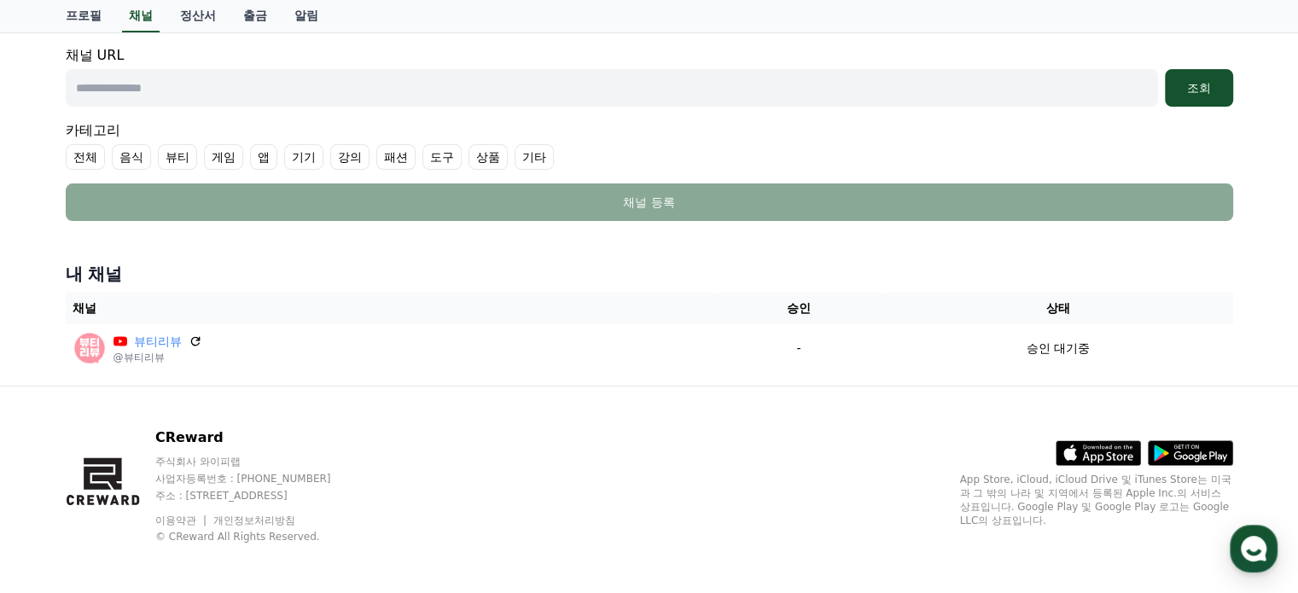
scroll to position [411, 0]
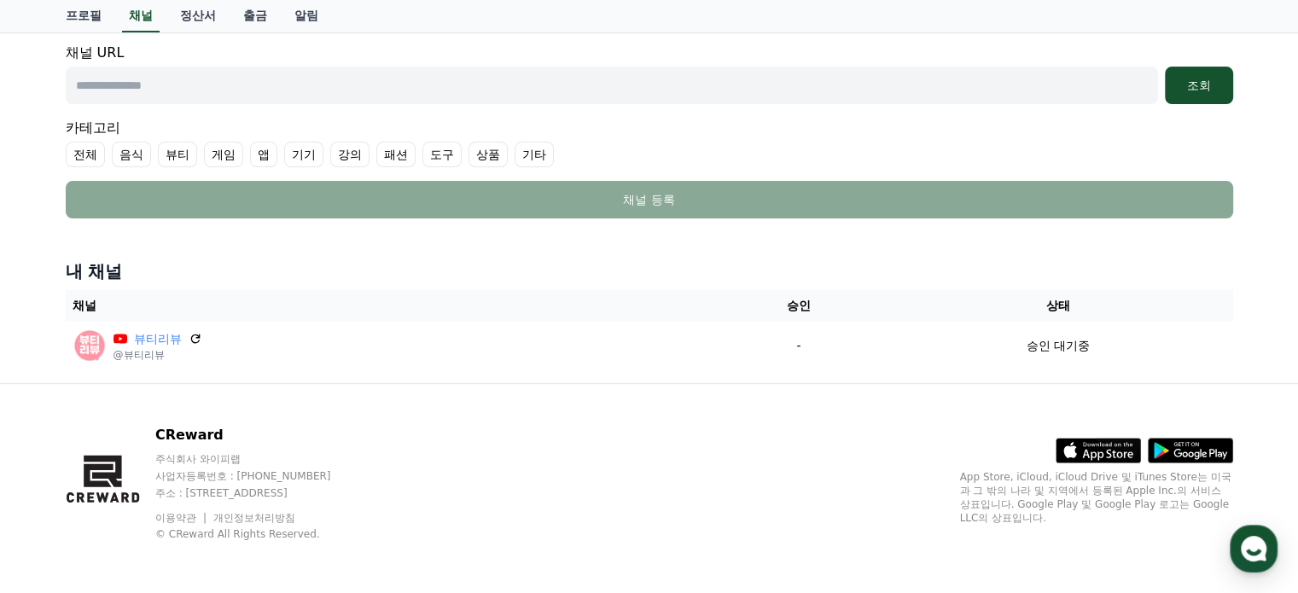
click at [386, 152] on label "패션" at bounding box center [395, 155] width 39 height 26
click at [505, 154] on label "상품" at bounding box center [508, 155] width 39 height 26
click at [136, 85] on input "text" at bounding box center [612, 86] width 1093 height 38
paste input "**********"
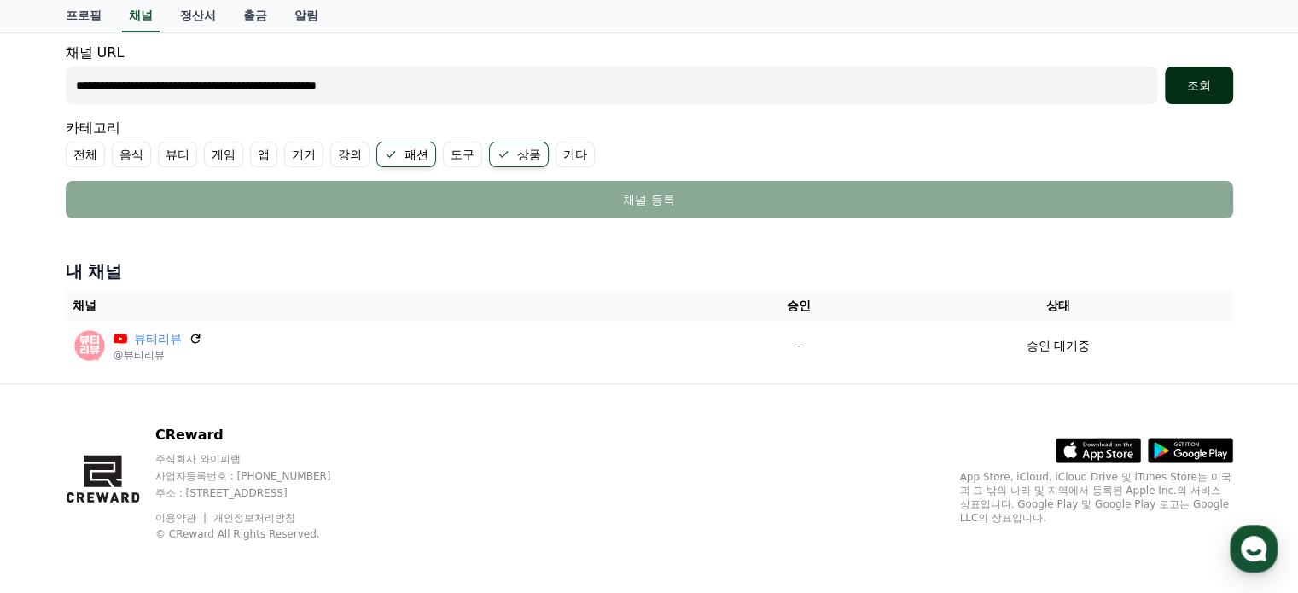
type input "**********"
click at [1197, 77] on div "조회" at bounding box center [1199, 85] width 55 height 17
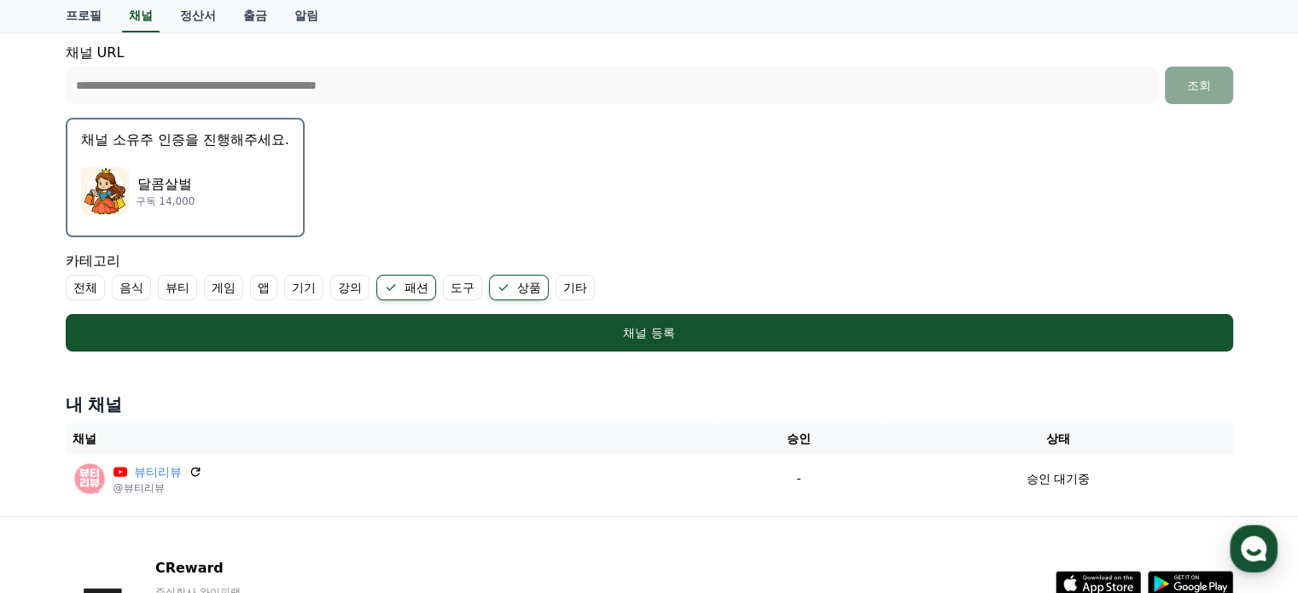
click at [242, 190] on div "달콤살벌 구독 14,000" at bounding box center [185, 191] width 208 height 68
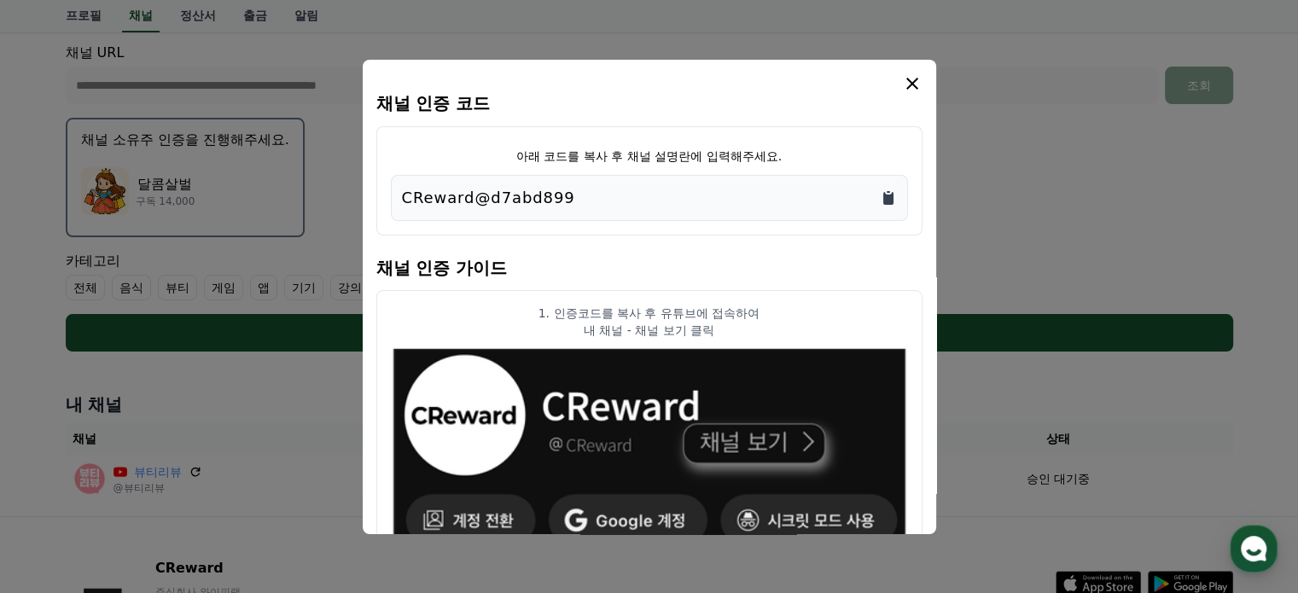
click at [893, 201] on icon "Copy to clipboard" at bounding box center [889, 198] width 10 height 13
click at [908, 78] on icon "modal" at bounding box center [912, 83] width 20 height 20
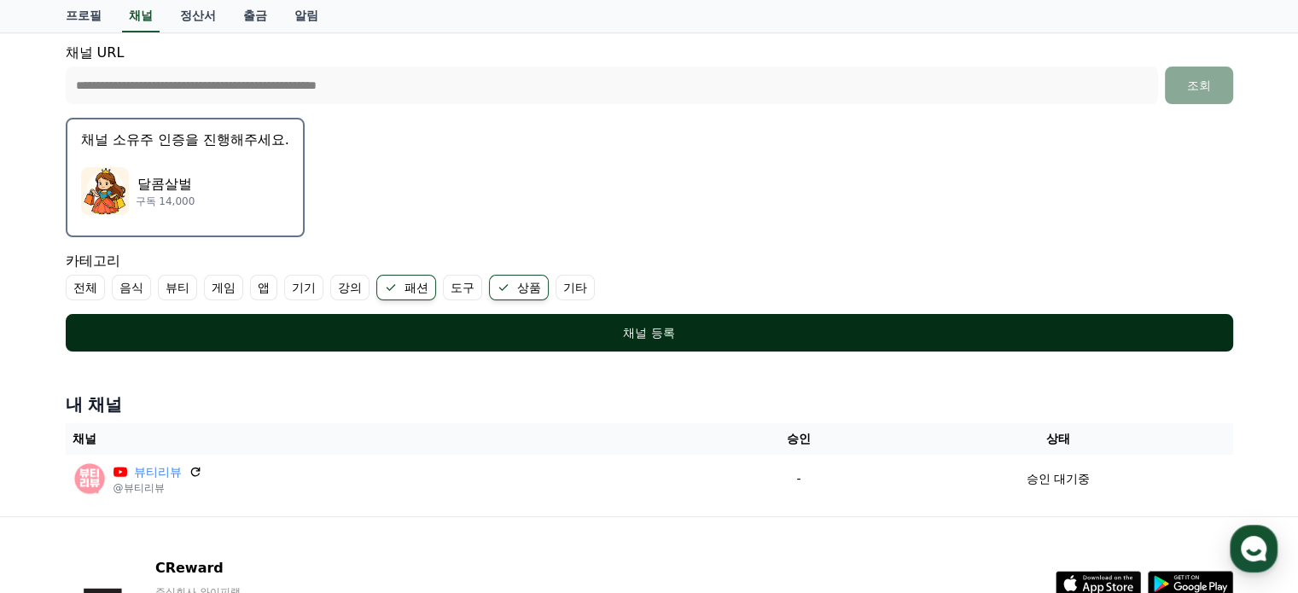
click at [736, 324] on div "채널 등록" at bounding box center [650, 332] width 1100 height 17
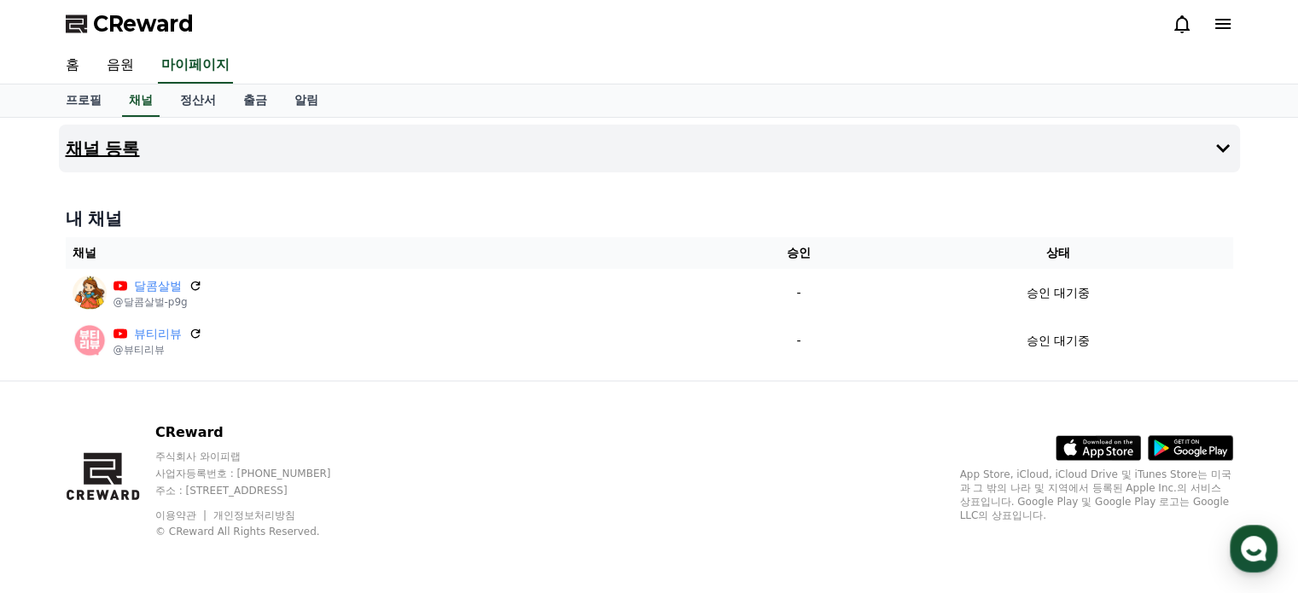
click at [328, 136] on button "채널 등록" at bounding box center [649, 149] width 1181 height 48
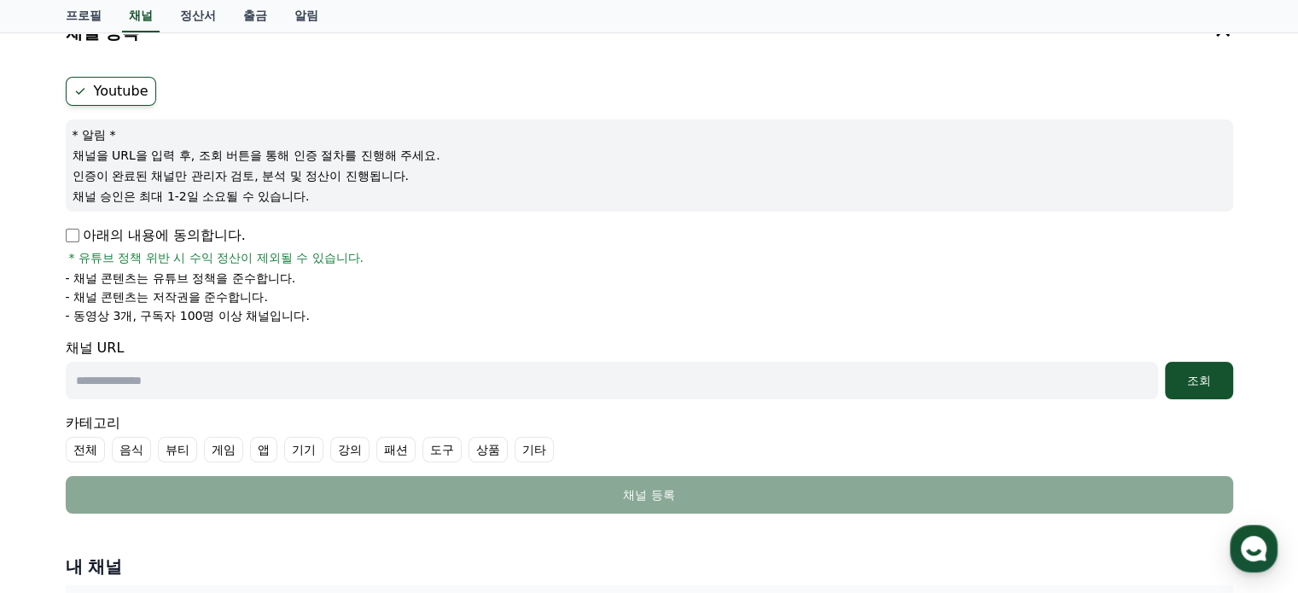
scroll to position [171, 0]
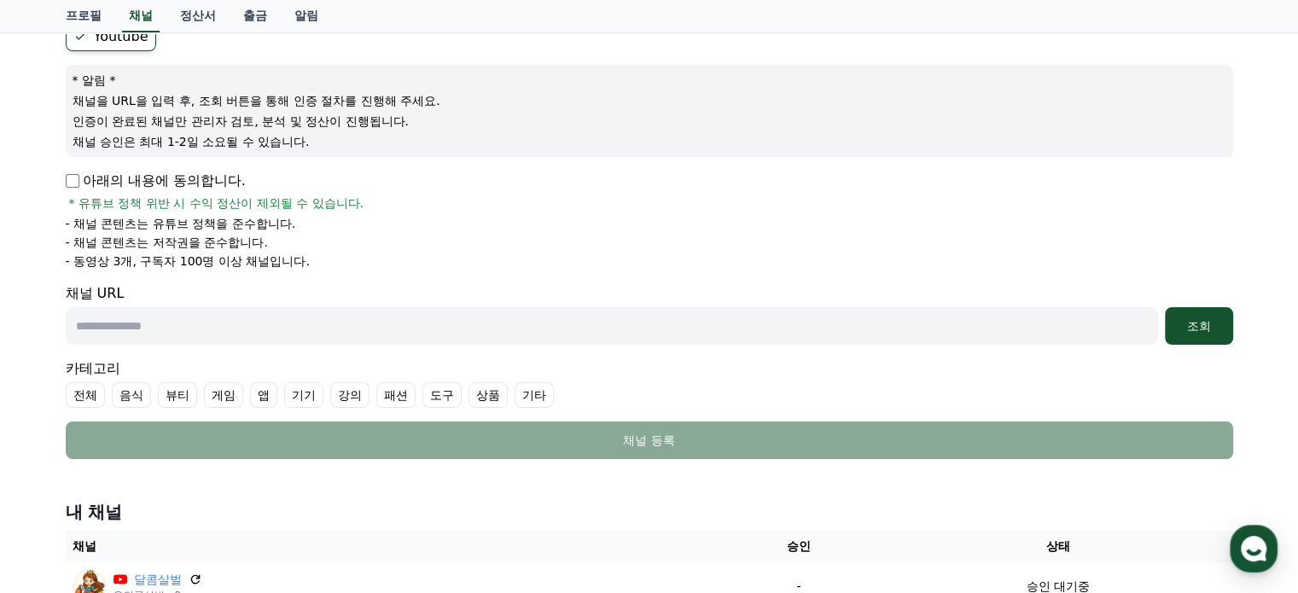
click at [105, 334] on input "text" at bounding box center [612, 326] width 1093 height 38
paste input "**********"
type input "**********"
click at [396, 389] on label "패션" at bounding box center [395, 395] width 39 height 26
click at [501, 392] on label "상품" at bounding box center [508, 395] width 39 height 26
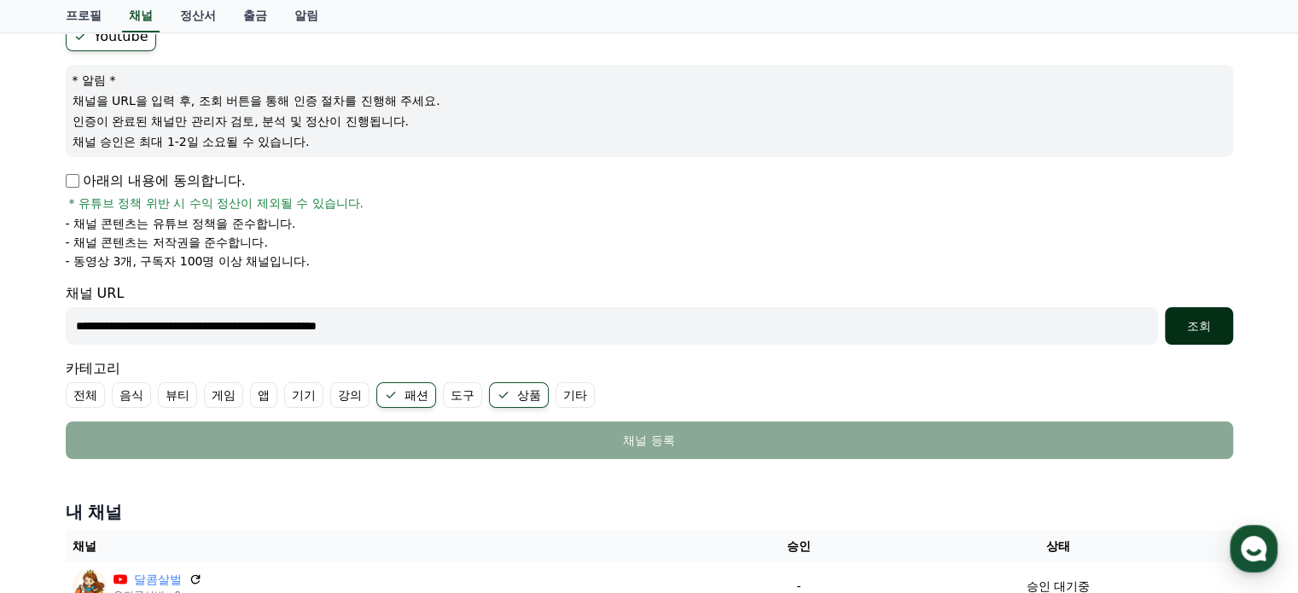
click at [1197, 322] on div "조회" at bounding box center [1199, 326] width 55 height 17
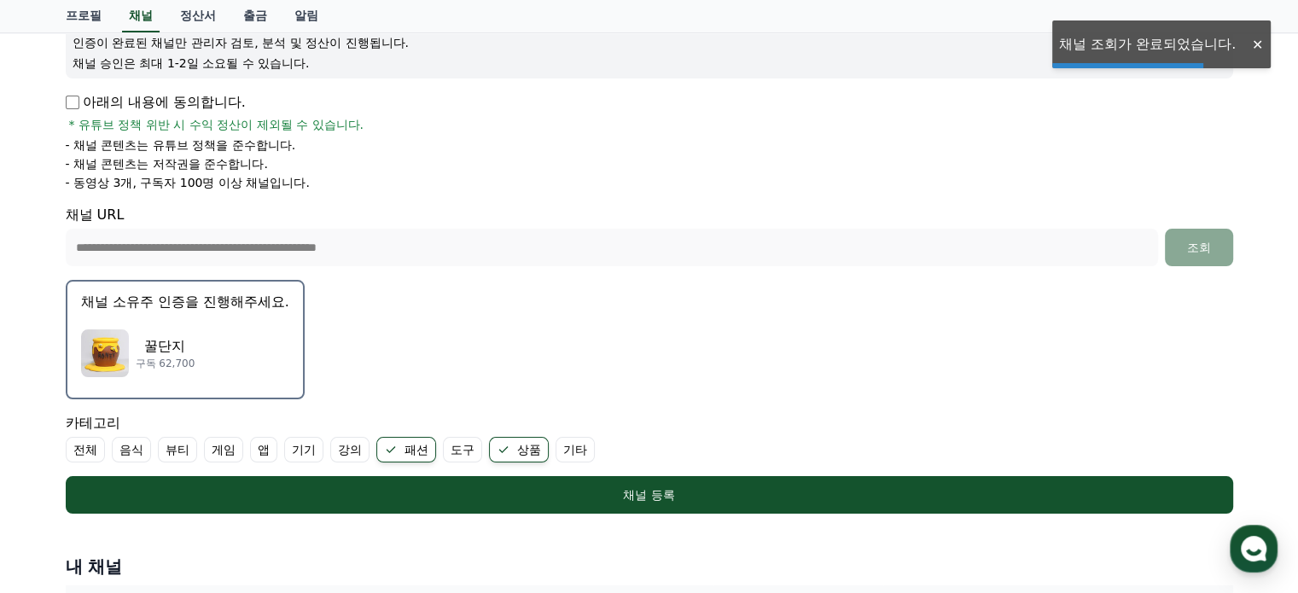
scroll to position [341, 0]
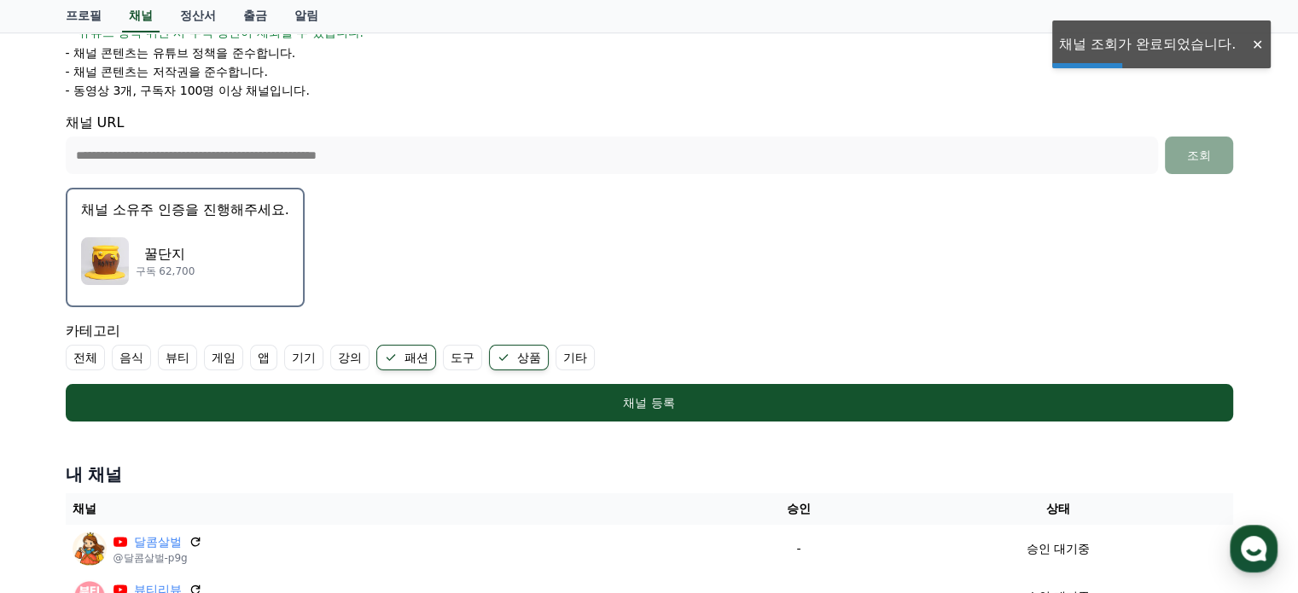
click at [230, 243] on div "꿀단지 구독 62,700" at bounding box center [185, 261] width 208 height 68
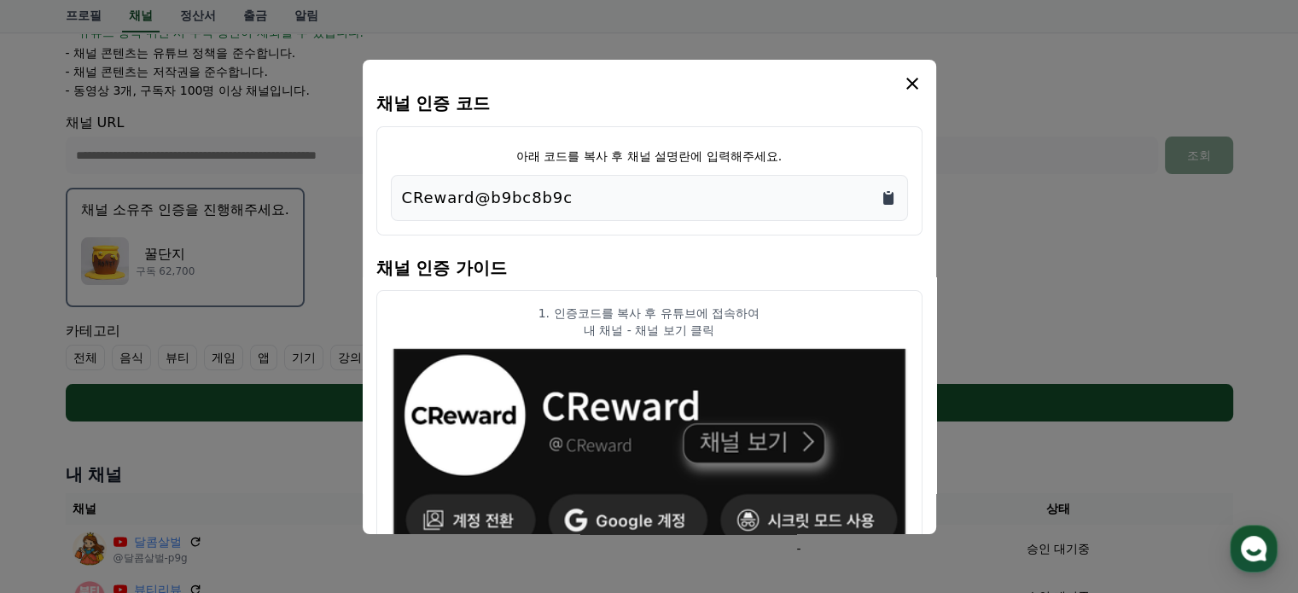
click at [888, 195] on icon "Copy to clipboard" at bounding box center [889, 198] width 10 height 13
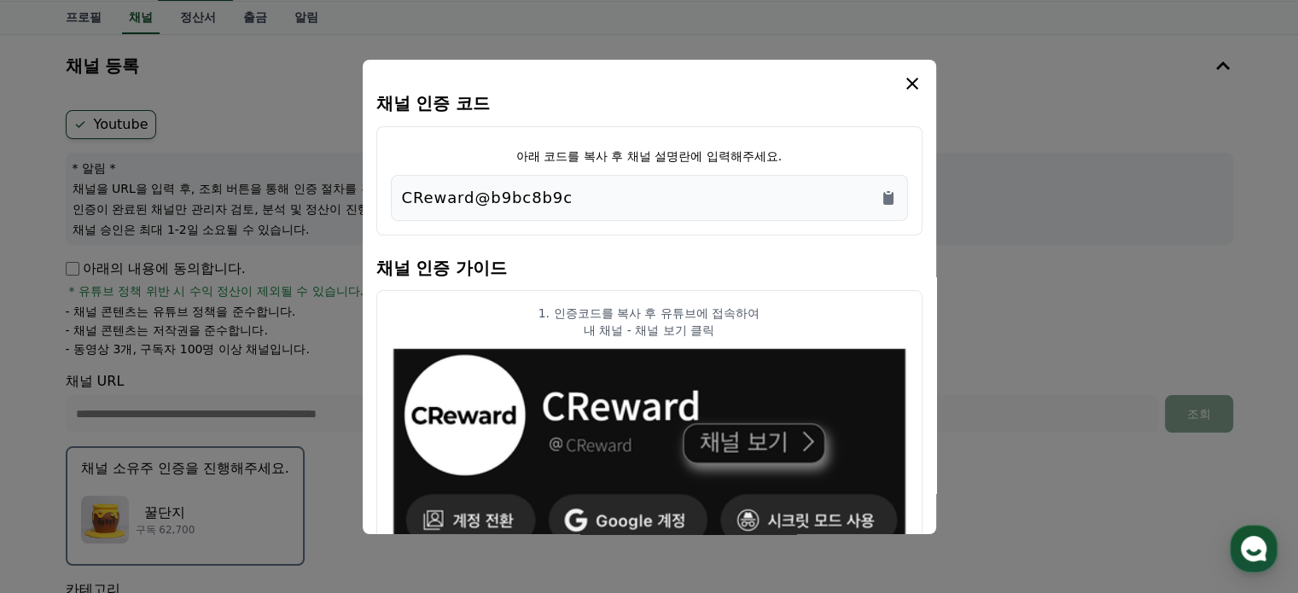
scroll to position [0, 0]
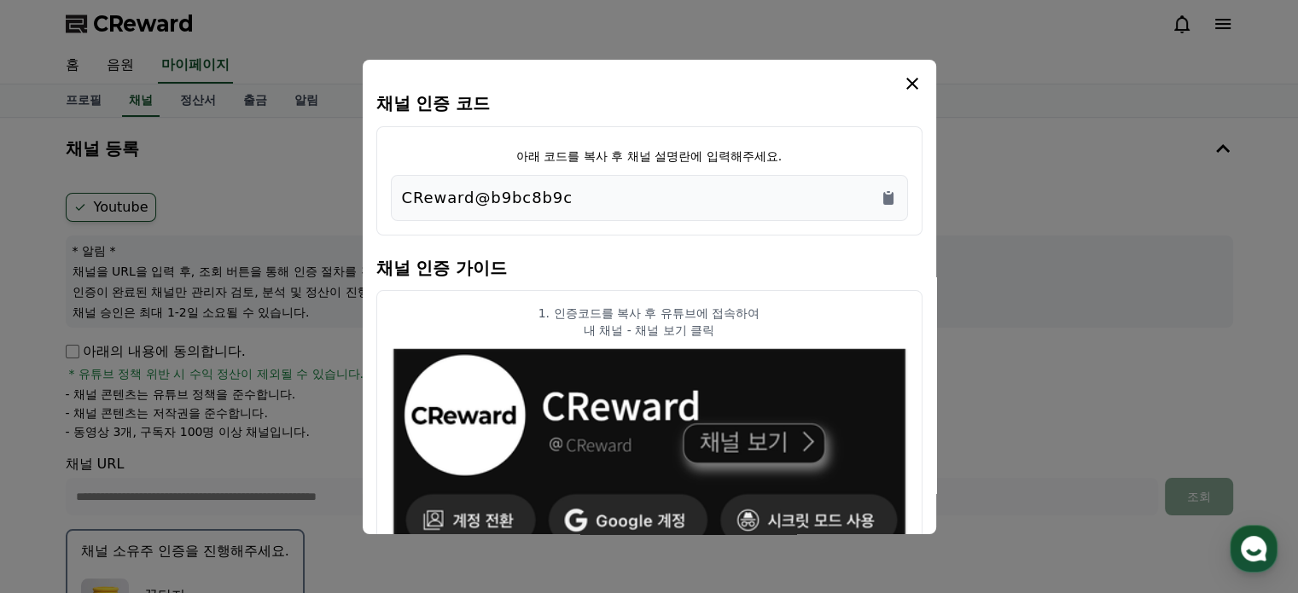
click at [912, 84] on icon "modal" at bounding box center [913, 84] width 12 height 12
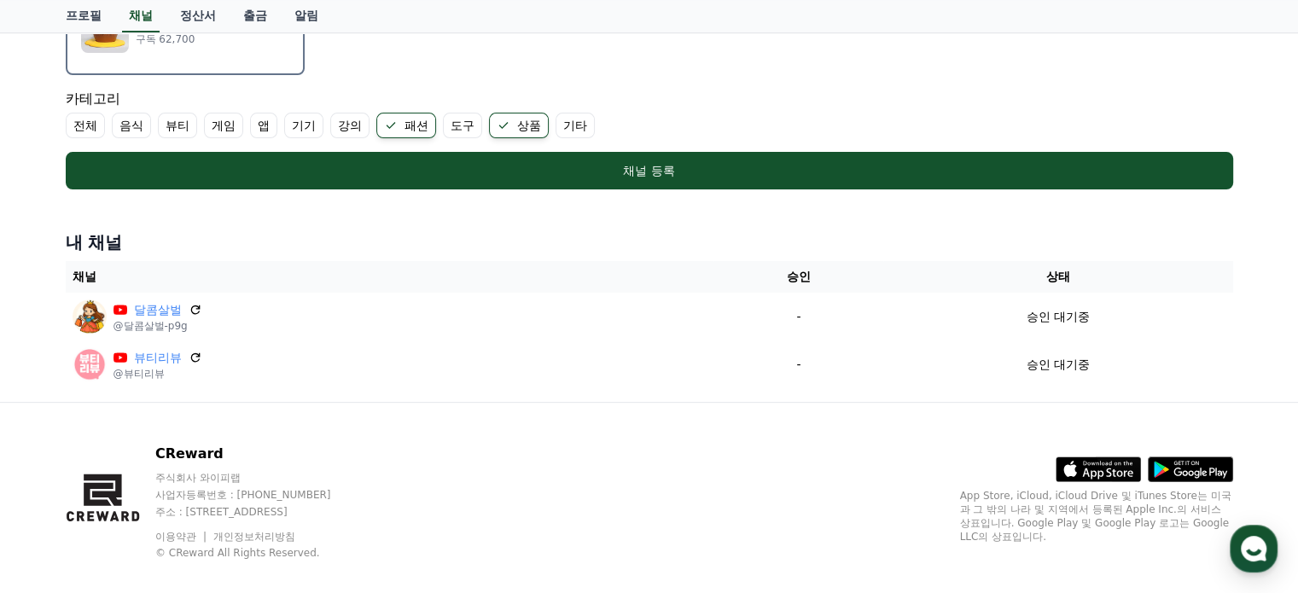
scroll to position [592, 0]
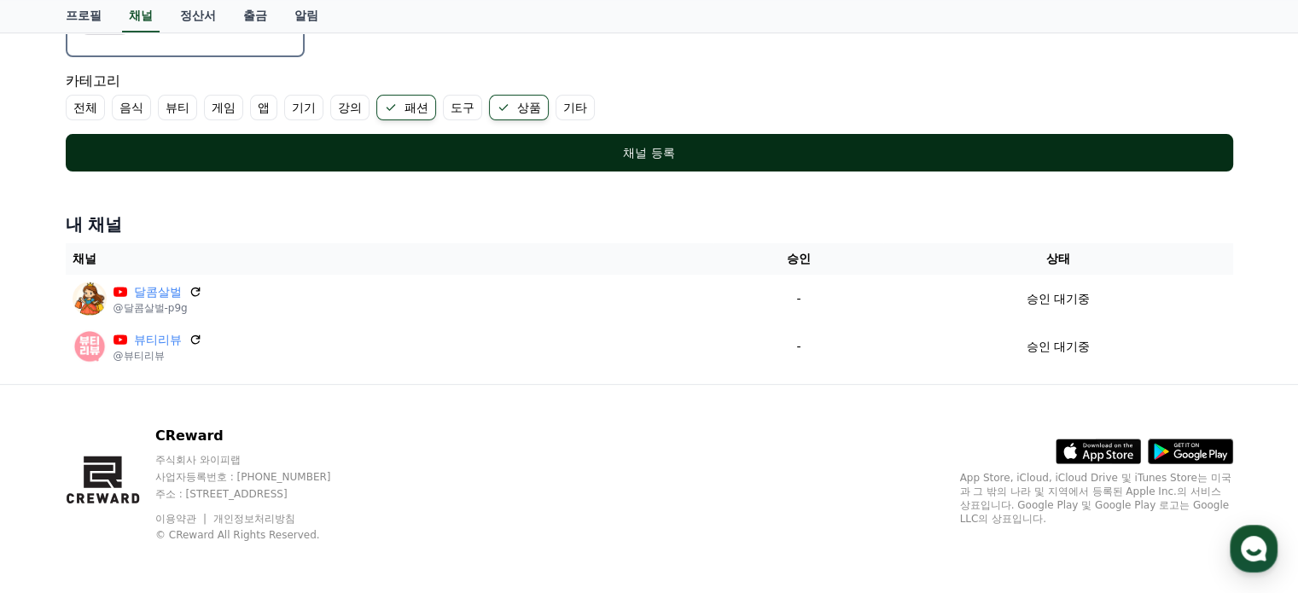
click at [690, 155] on div "채널 등록" at bounding box center [650, 152] width 1100 height 17
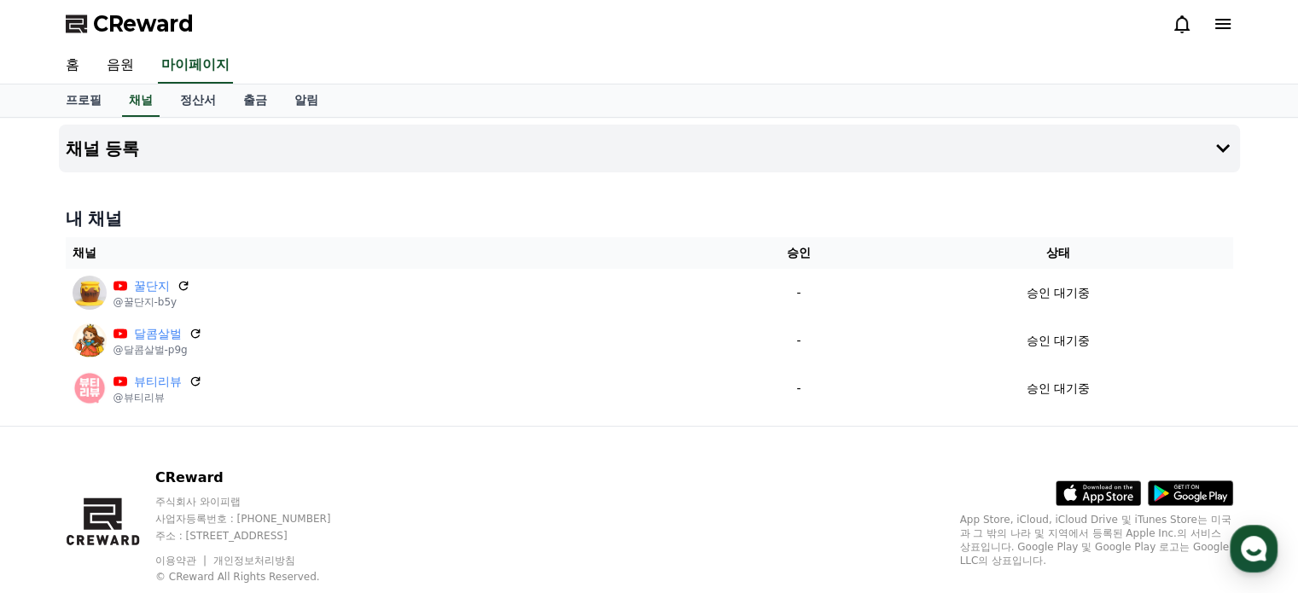
click at [154, 21] on span "CReward" at bounding box center [143, 23] width 101 height 27
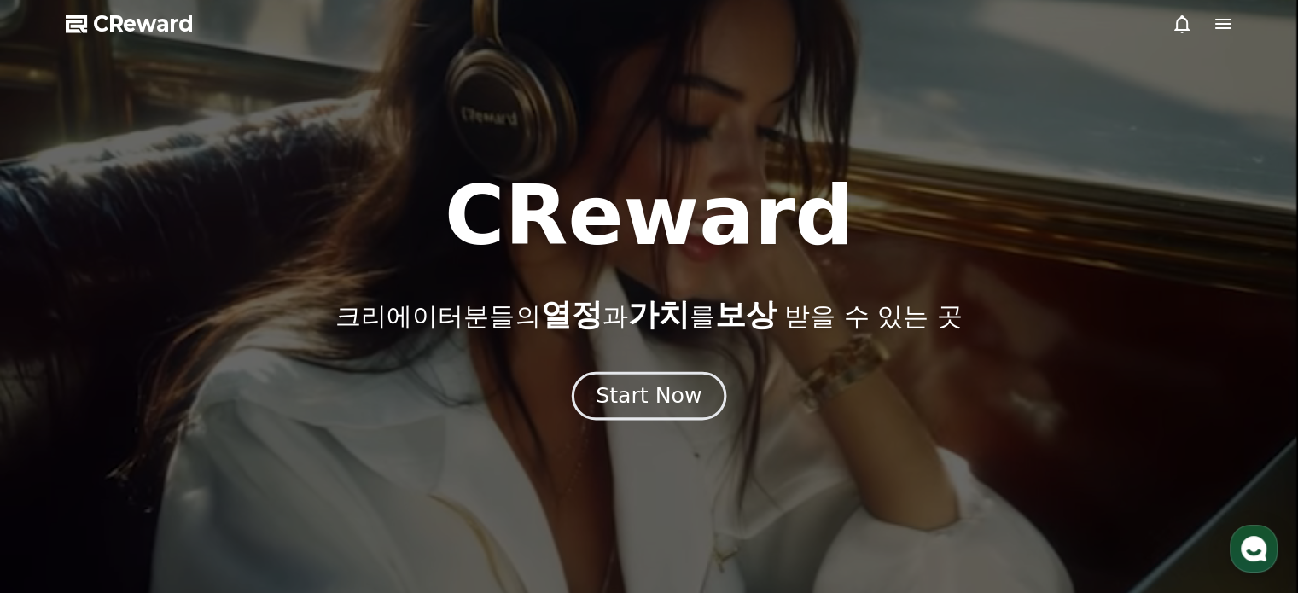
click at [703, 396] on button "Start Now" at bounding box center [649, 395] width 155 height 49
